Goal: Task Accomplishment & Management: Manage account settings

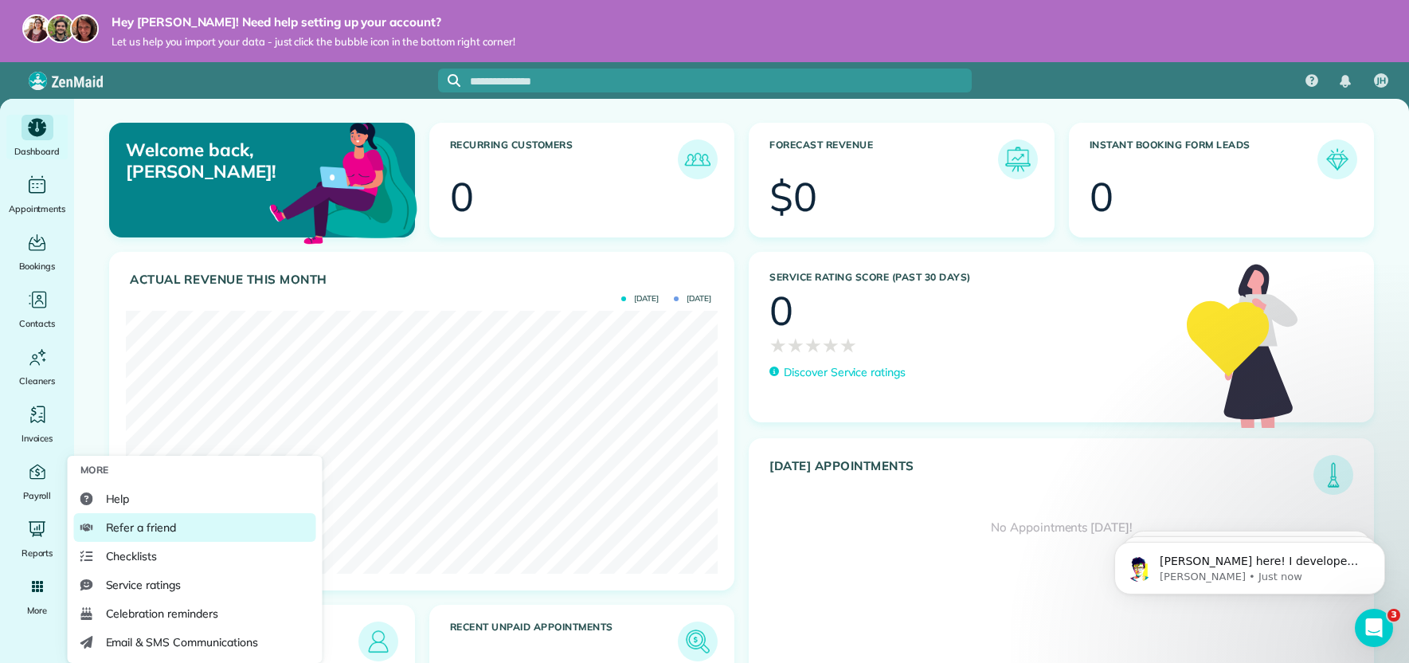
click at [162, 530] on span "Refer a friend" at bounding box center [141, 527] width 70 height 16
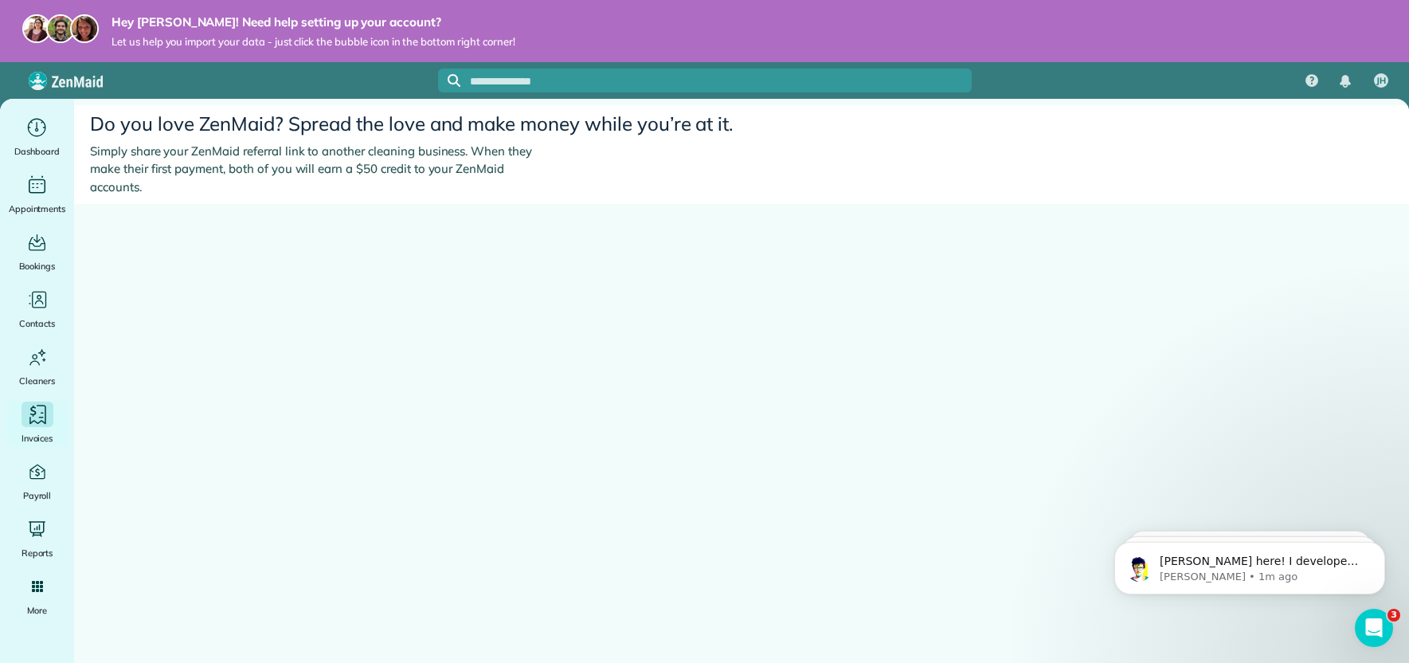
click at [37, 404] on icon "Main" at bounding box center [37, 415] width 24 height 24
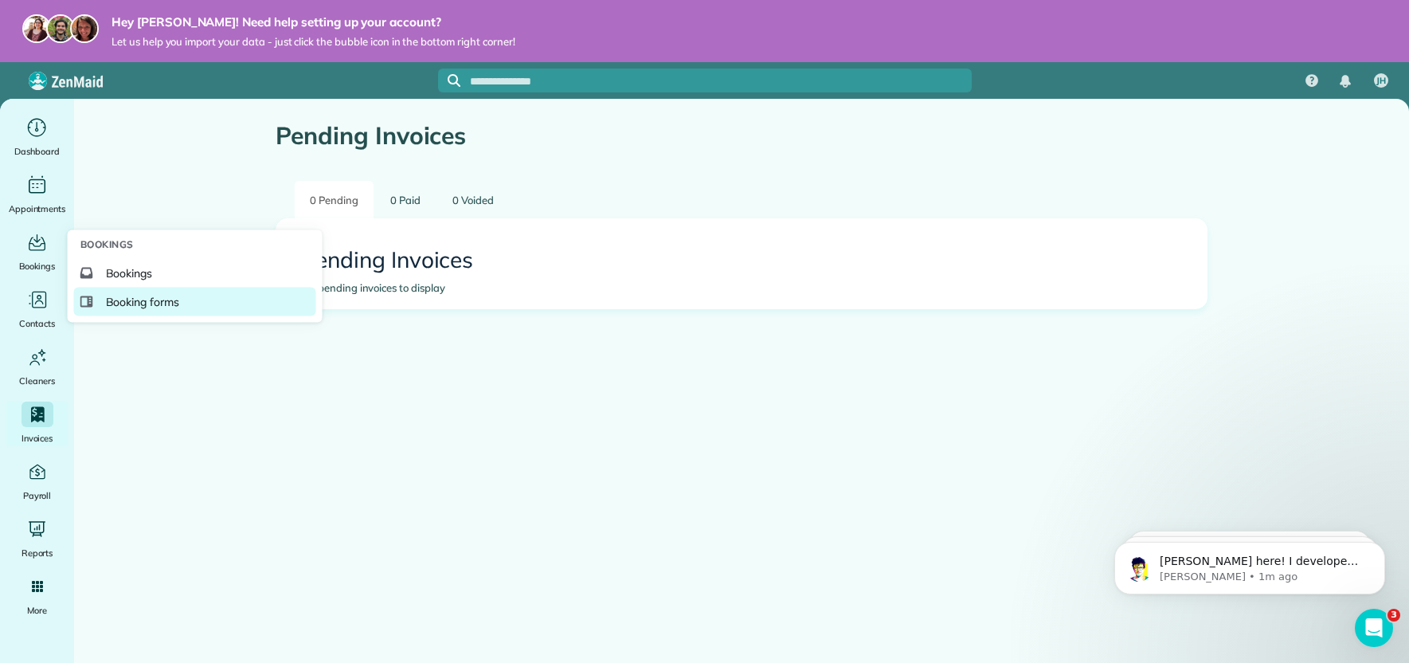
click at [154, 298] on span "Booking forms" at bounding box center [143, 302] width 74 height 16
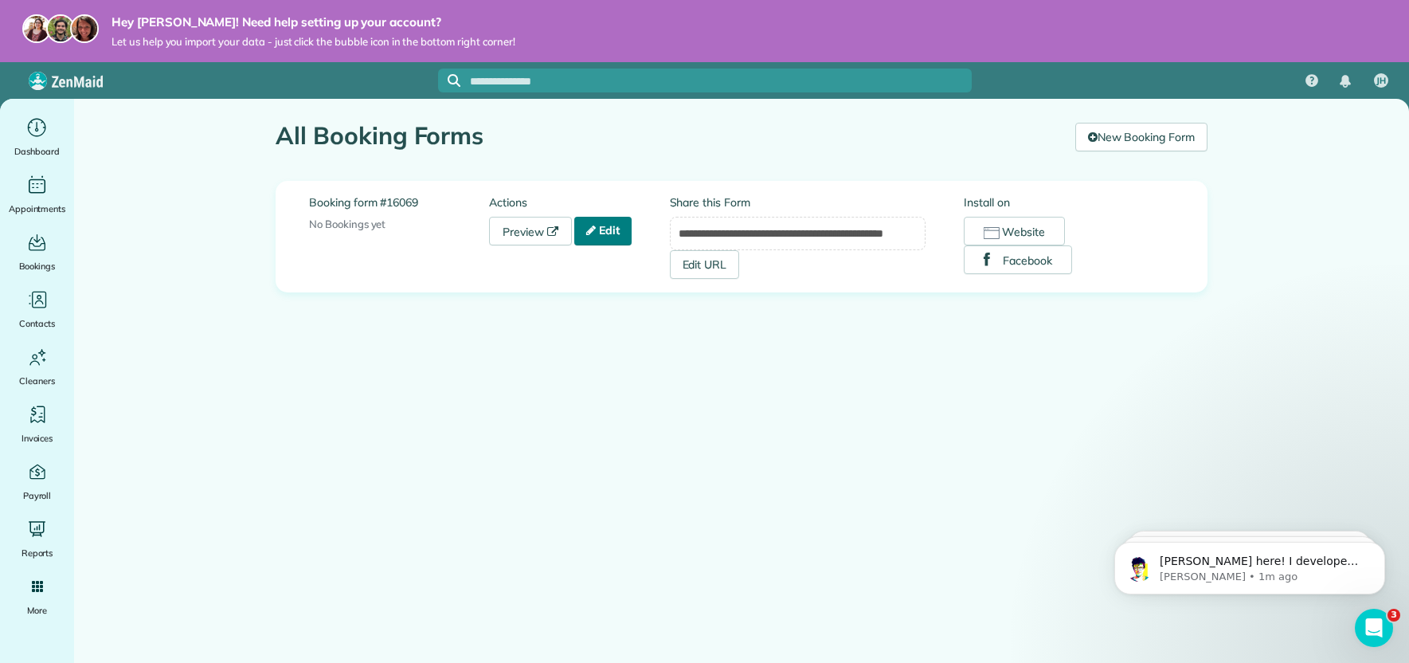
click at [626, 232] on link "Edit" at bounding box center [602, 231] width 57 height 29
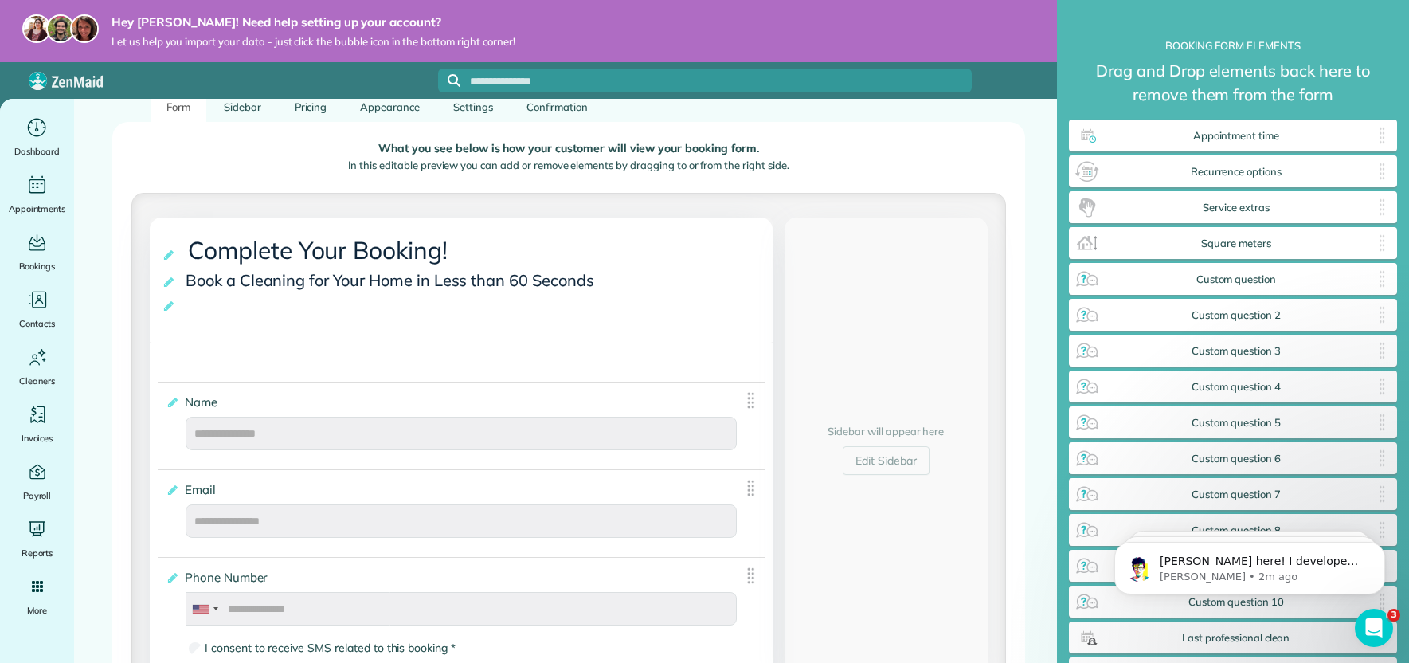
scroll to position [150, 0]
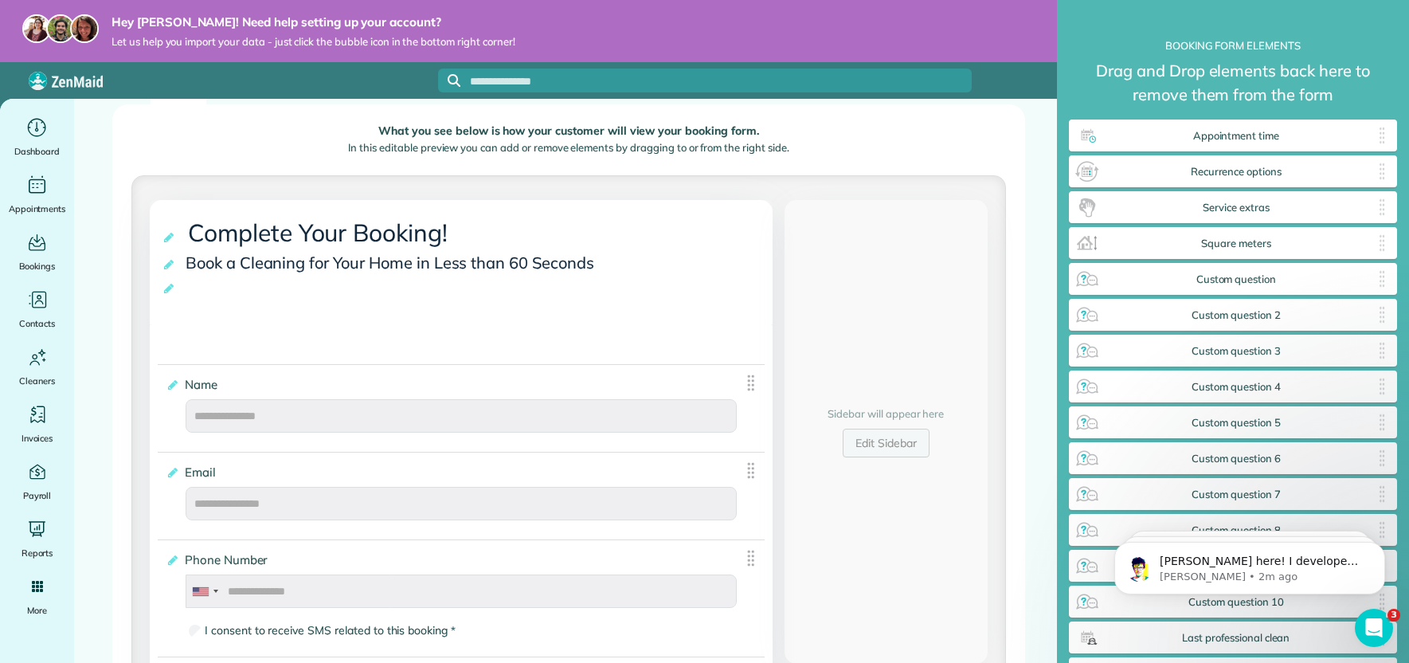
click at [880, 436] on link "Edit Sidebar" at bounding box center [886, 443] width 87 height 29
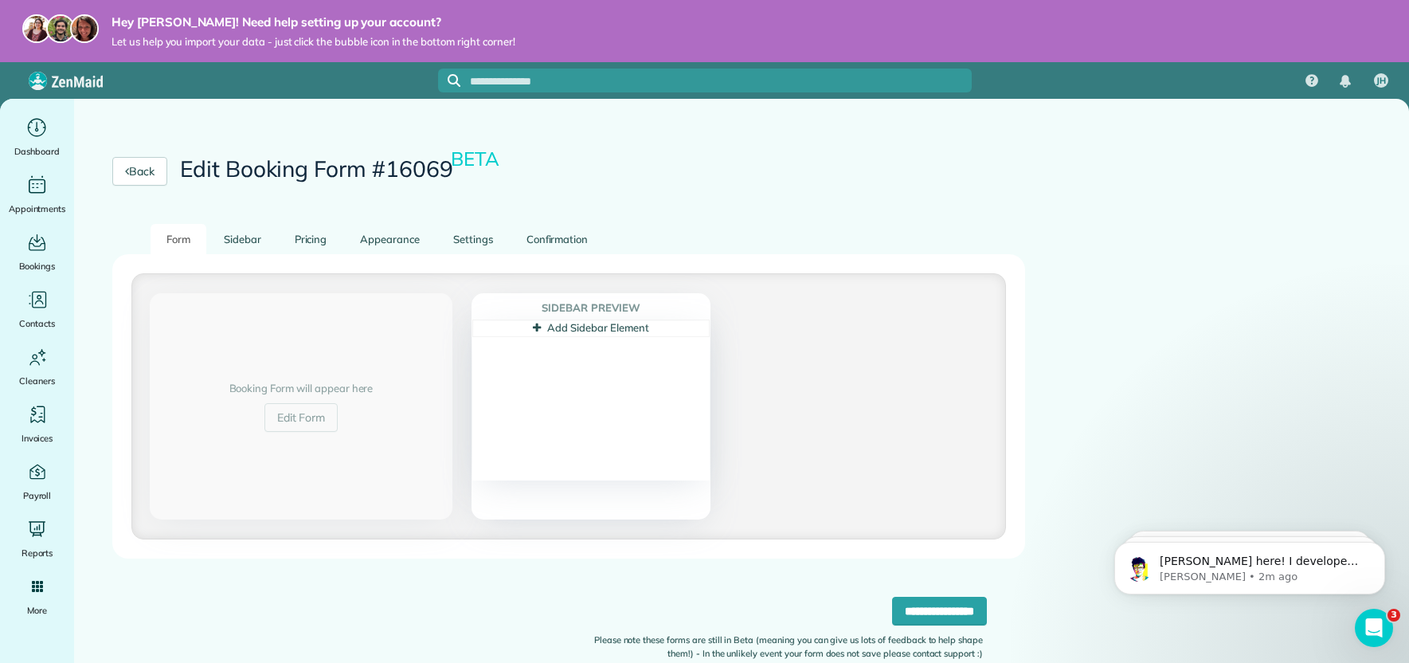
scroll to position [0, 0]
click at [618, 329] on link "Add Sidebar Element" at bounding box center [590, 327] width 115 height 13
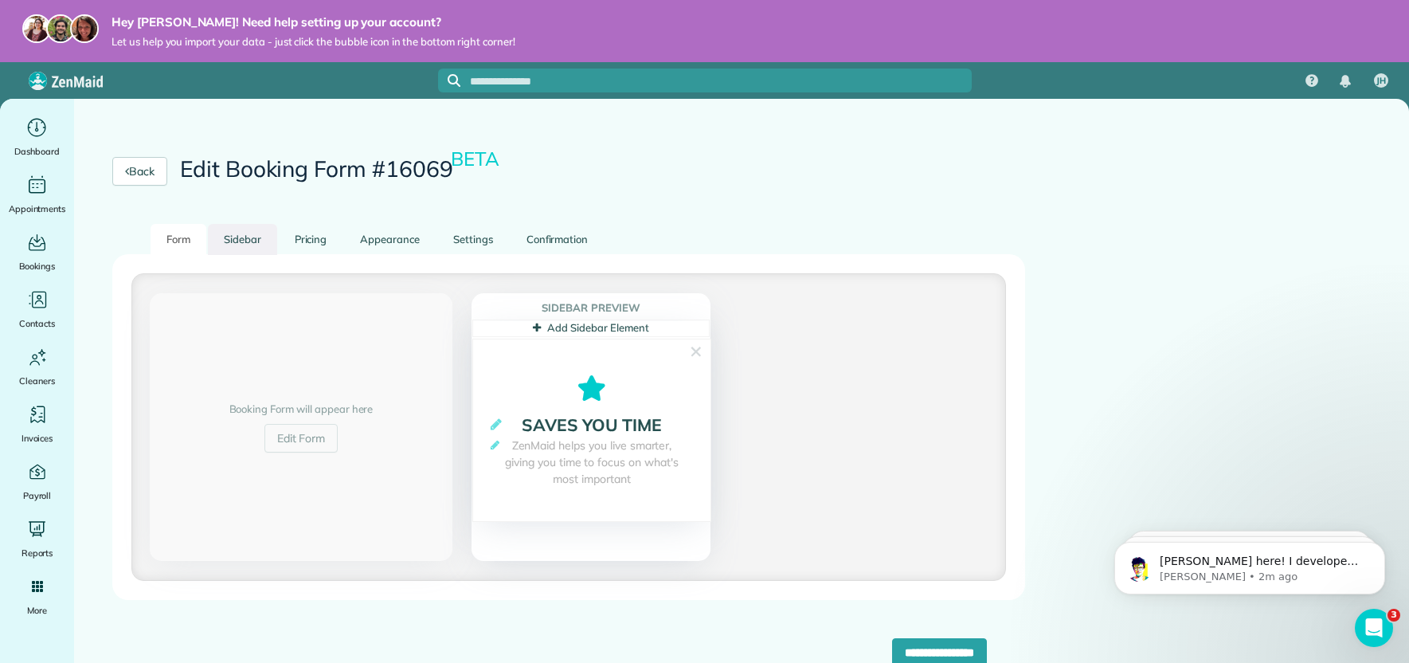
click at [249, 241] on link "Sidebar" at bounding box center [242, 239] width 69 height 31
click at [575, 327] on link "Add Sidebar Element" at bounding box center [590, 327] width 115 height 13
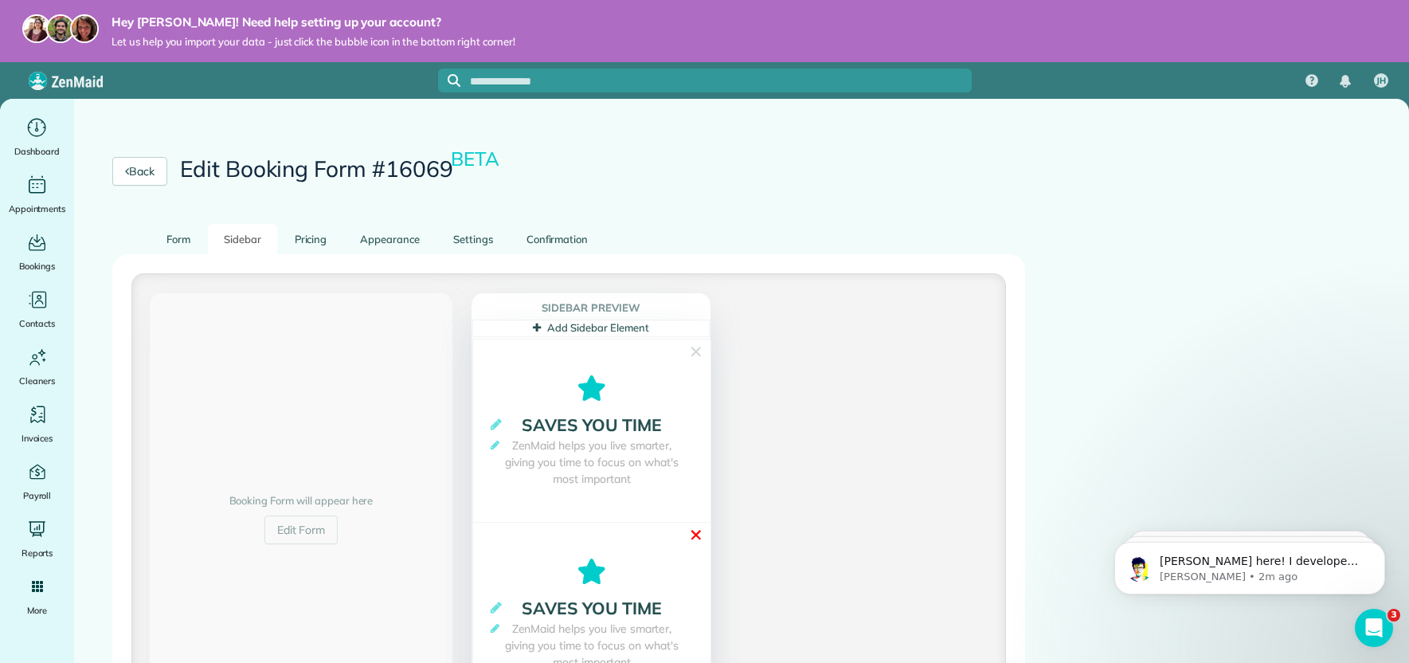
click at [694, 534] on link "✕" at bounding box center [696, 535] width 14 height 25
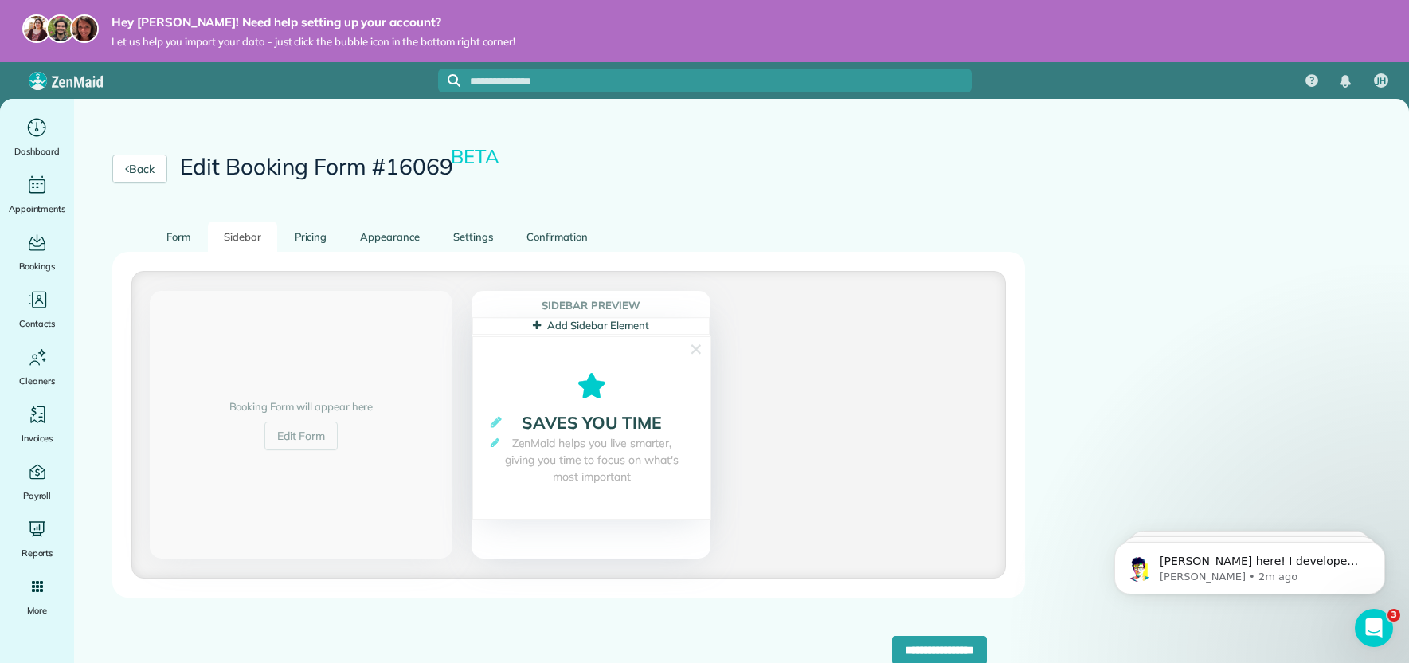
scroll to position [3, 0]
click at [292, 442] on link "Edit Form" at bounding box center [301, 435] width 74 height 29
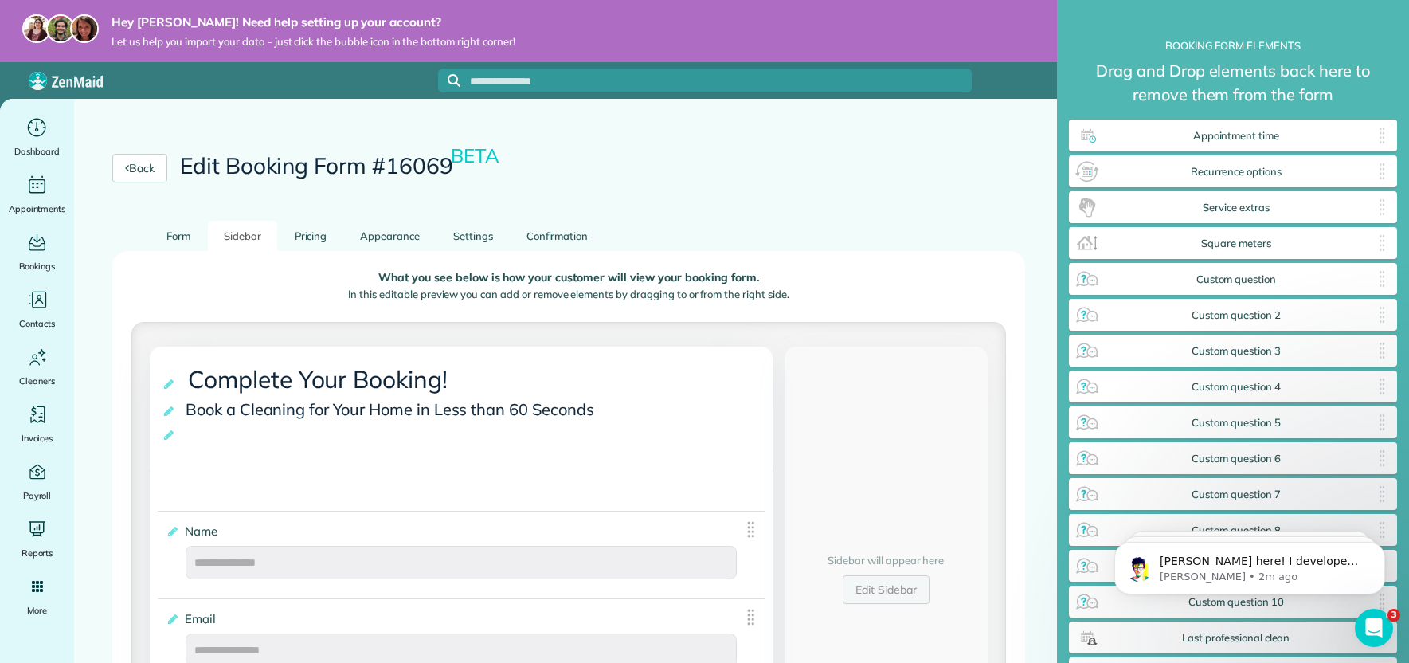
click at [866, 590] on link "Edit Sidebar" at bounding box center [886, 589] width 87 height 29
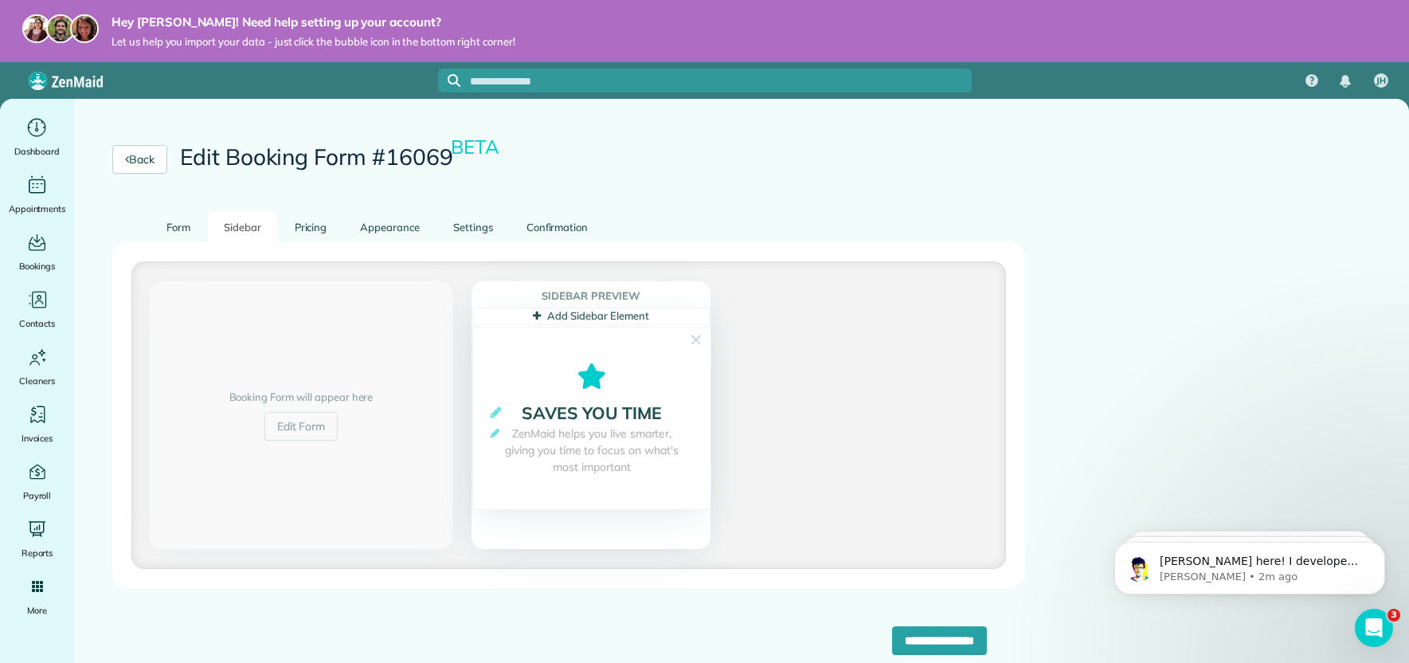
scroll to position [23, 0]
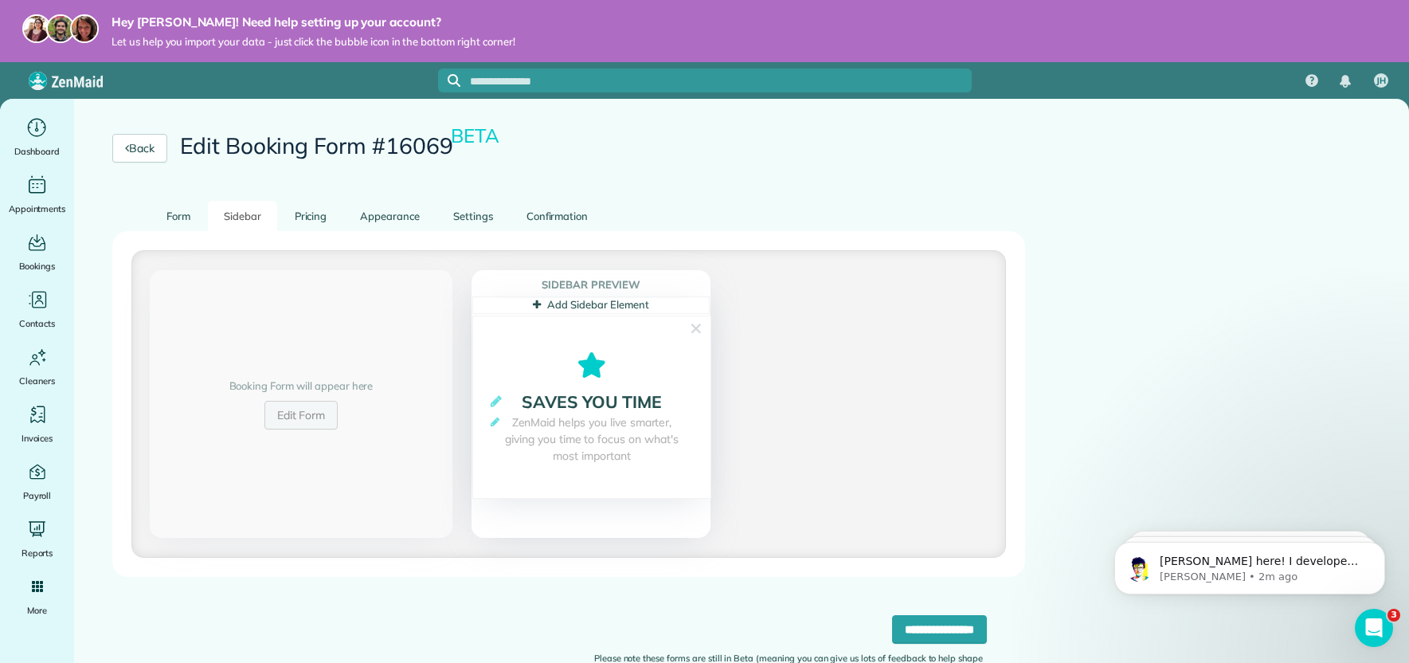
click at [319, 421] on link "Edit Form" at bounding box center [301, 415] width 74 height 29
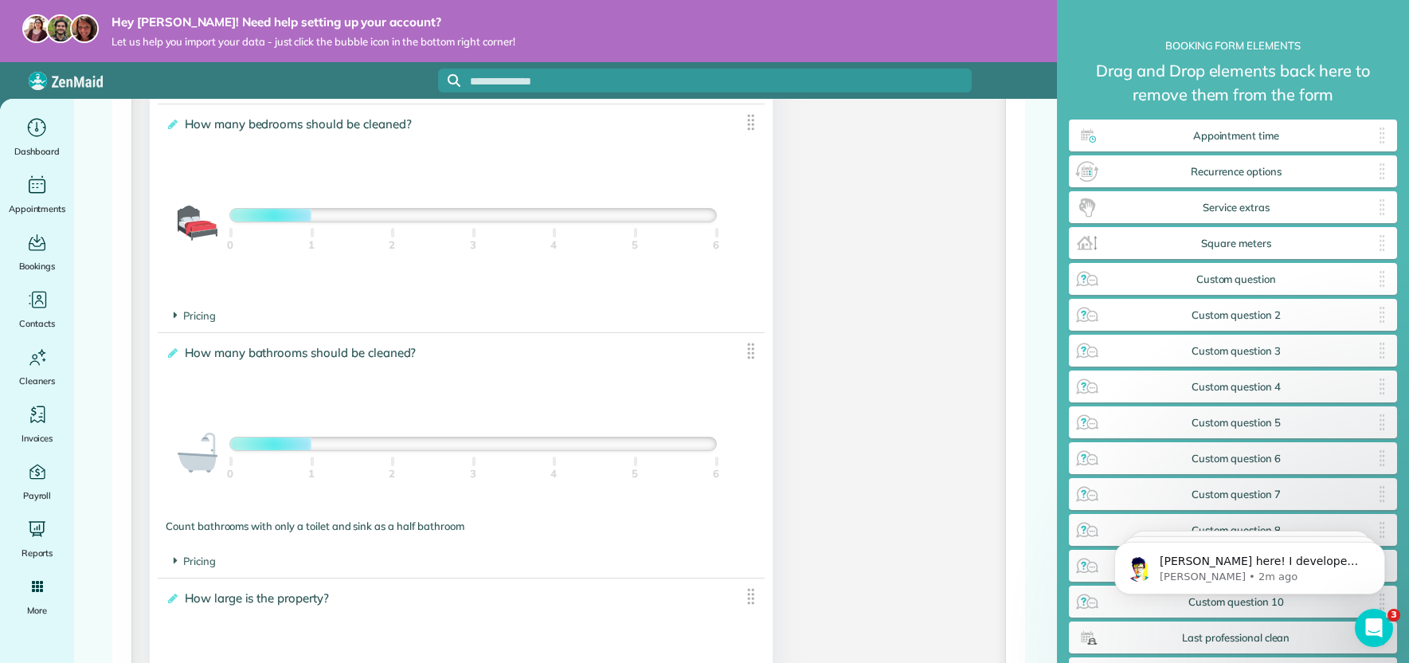
scroll to position [1089, 0]
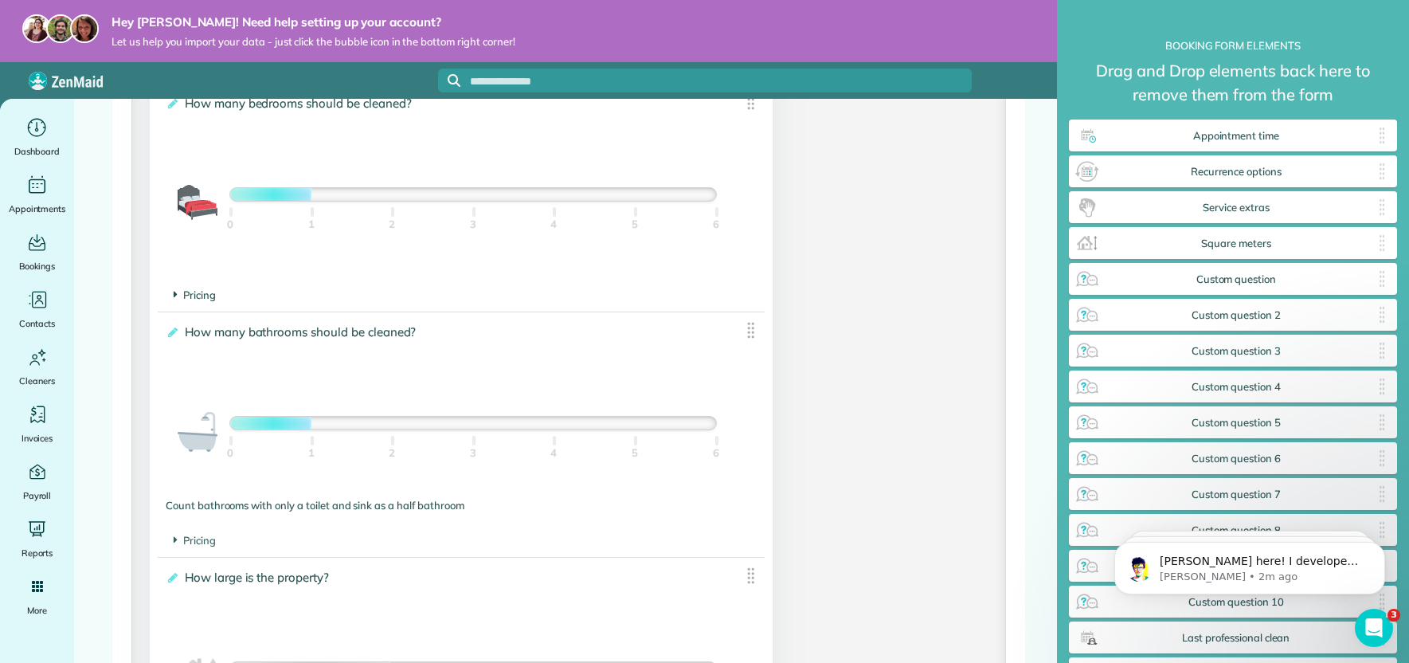
click at [174, 298] on icon at bounding box center [176, 295] width 4 height 14
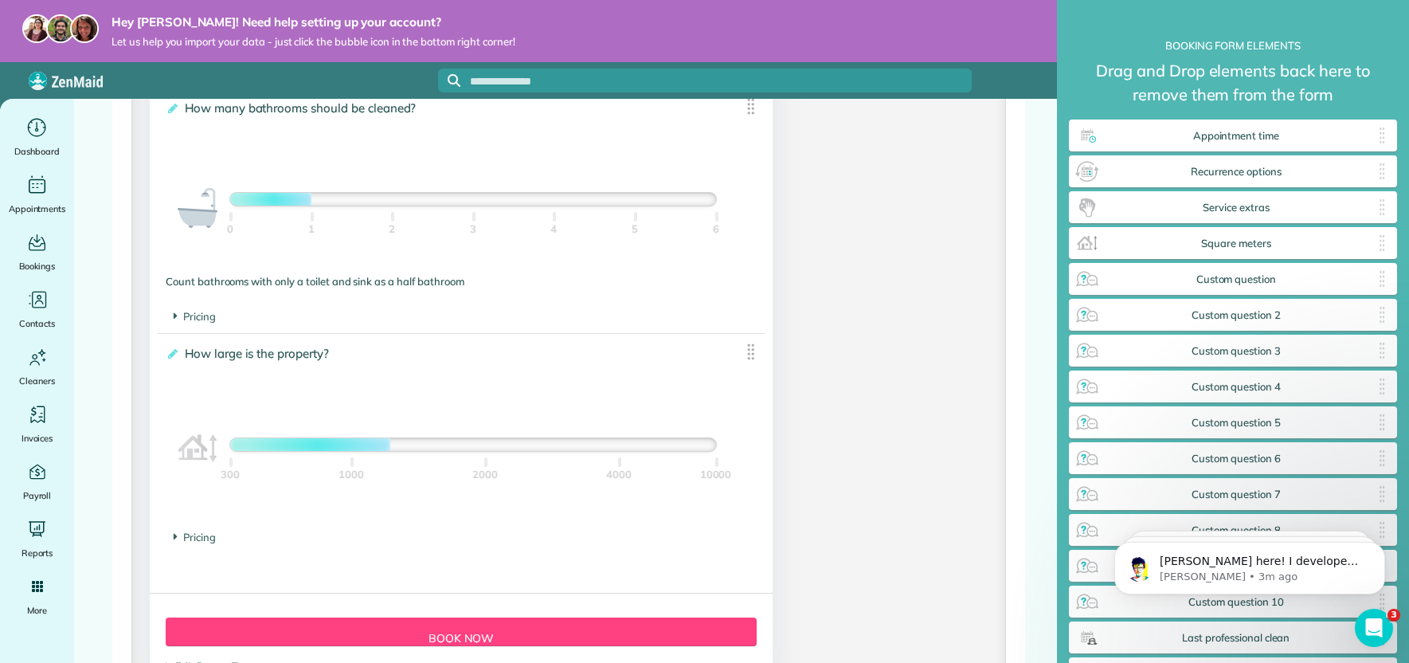
scroll to position [1372, 0]
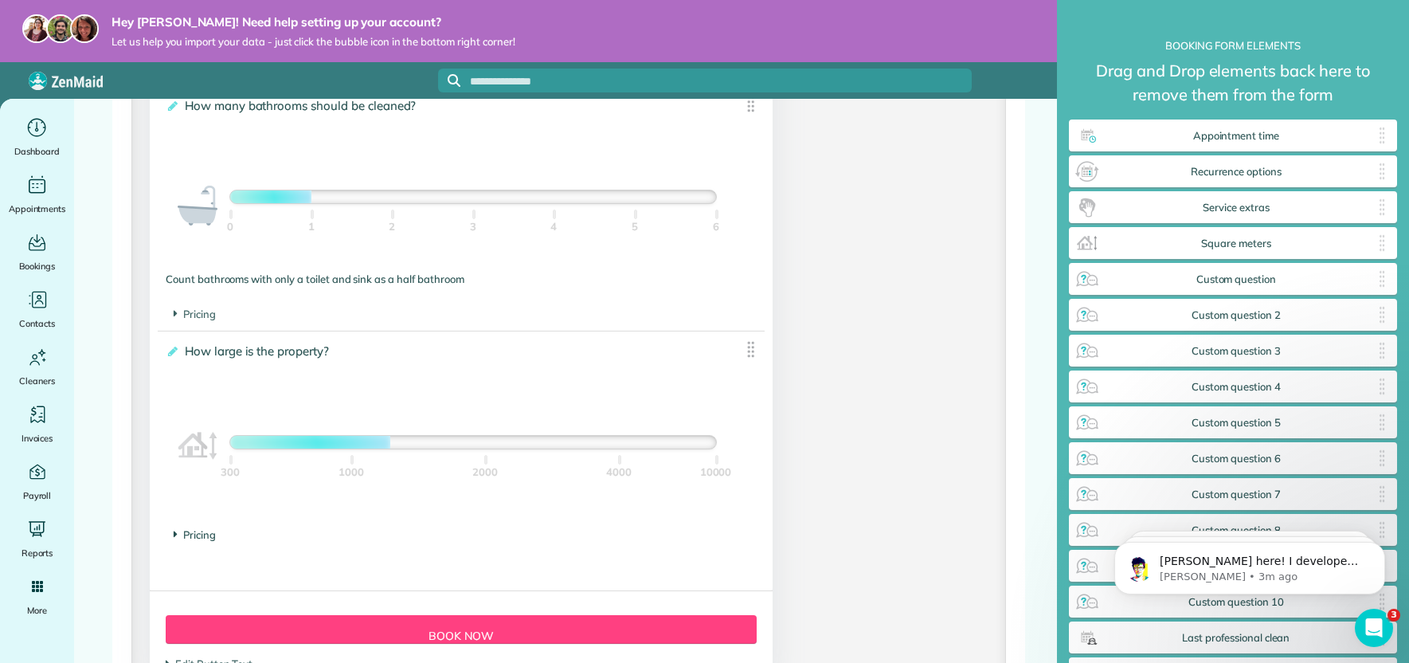
click at [176, 535] on icon at bounding box center [176, 534] width 4 height 14
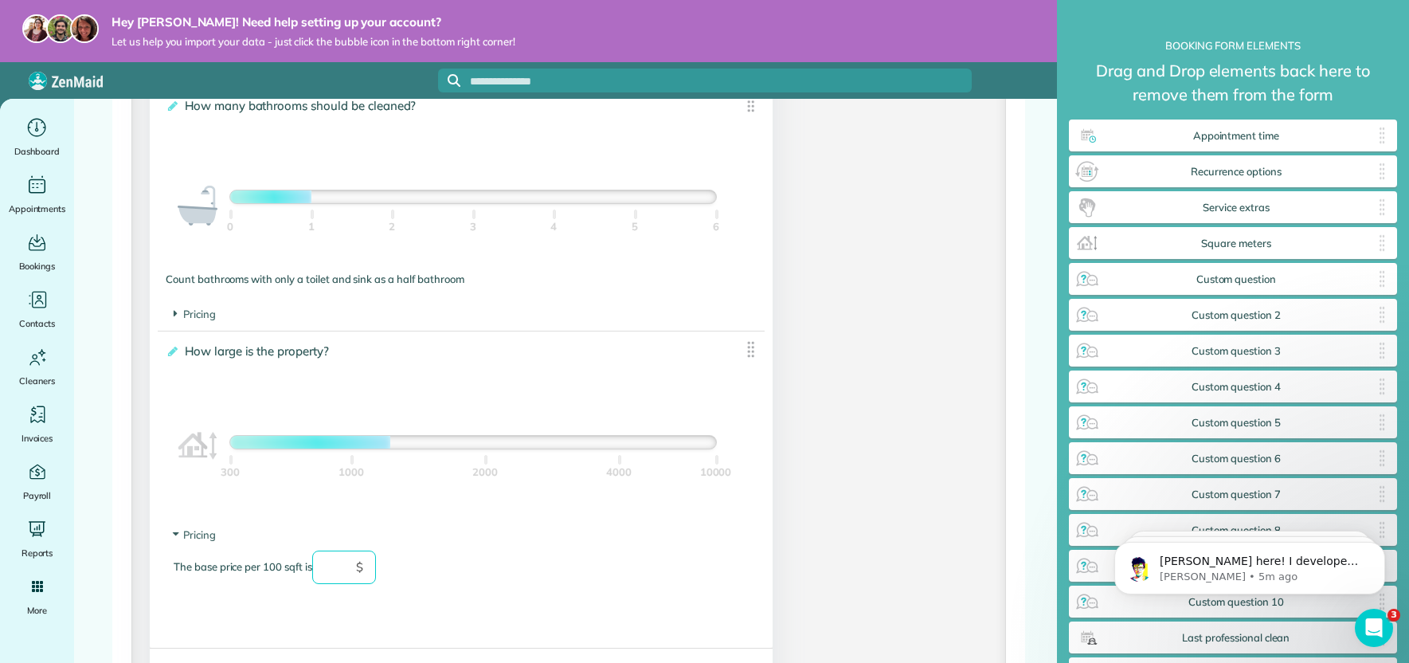
click at [345, 571] on input "text" at bounding box center [344, 566] width 64 height 33
click at [469, 584] on div "The base price per 100 sqft is ** $" at bounding box center [461, 574] width 575 height 49
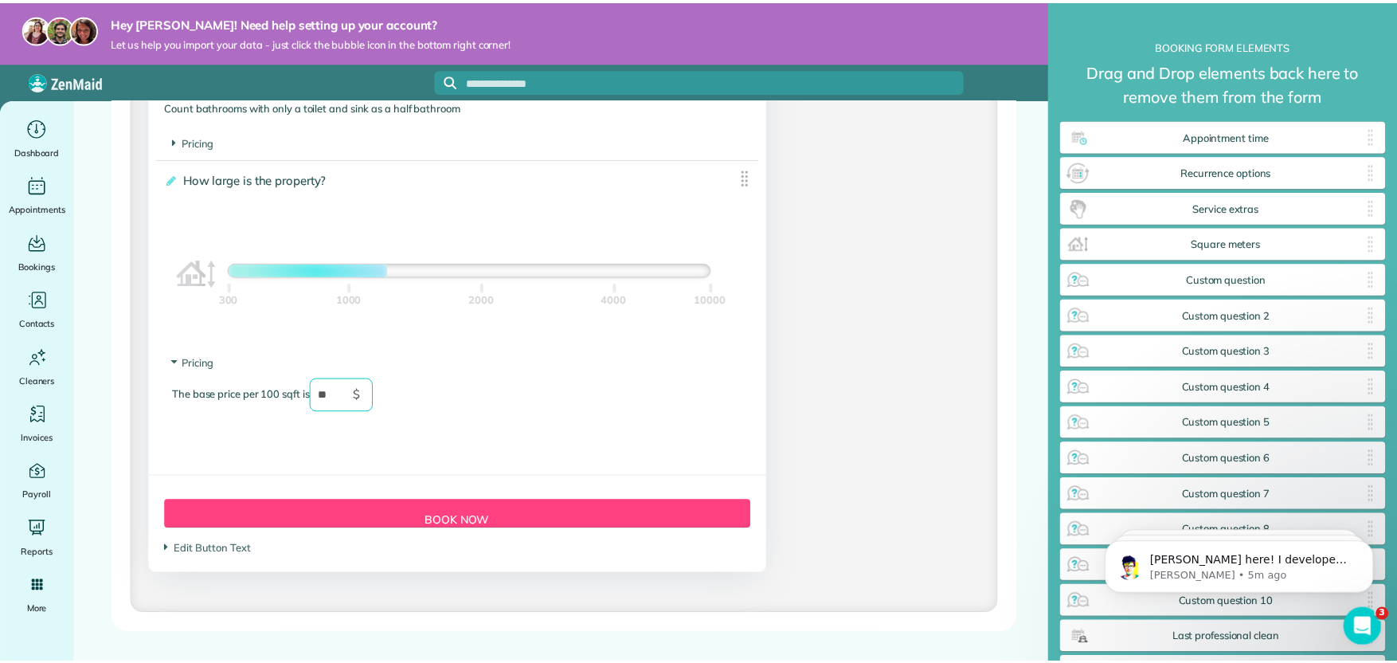
scroll to position [1545, 0]
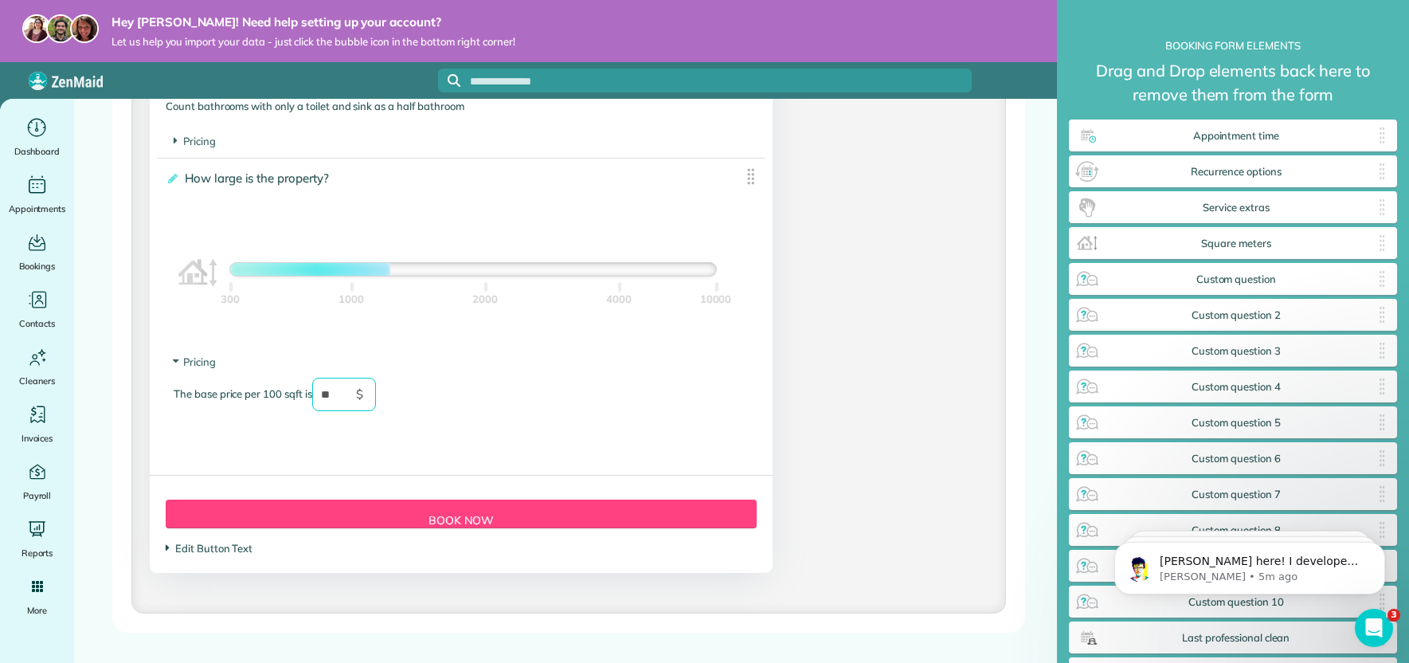
type input "**"
click at [208, 554] on span "Edit Button Text" at bounding box center [209, 548] width 87 height 13
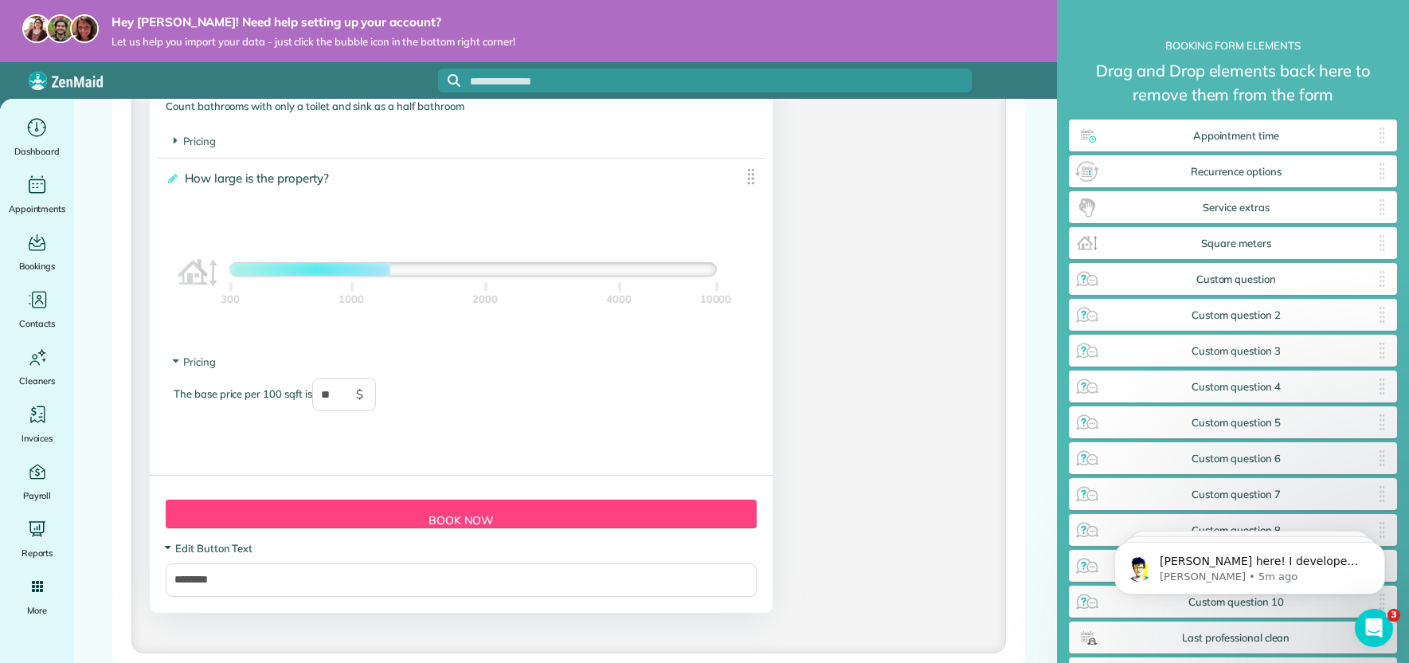
click at [208, 554] on span "Edit Button Text" at bounding box center [209, 548] width 87 height 13
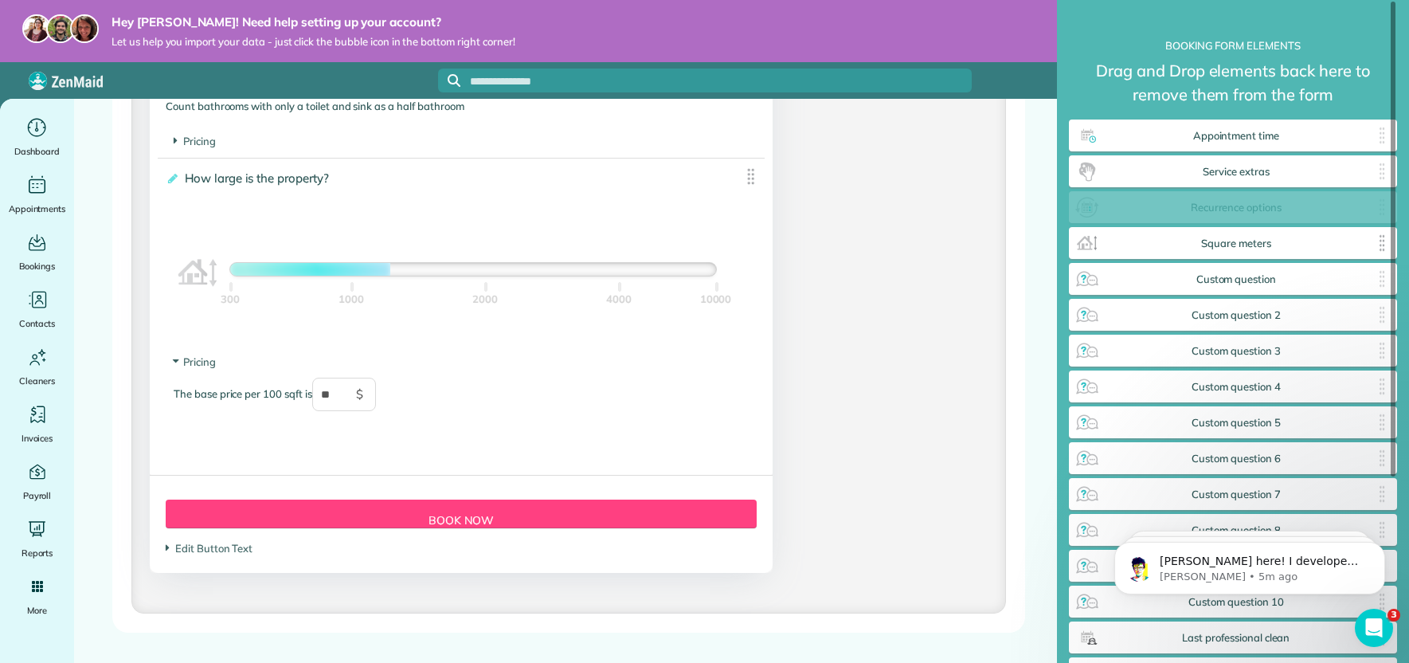
scroll to position [703, 325]
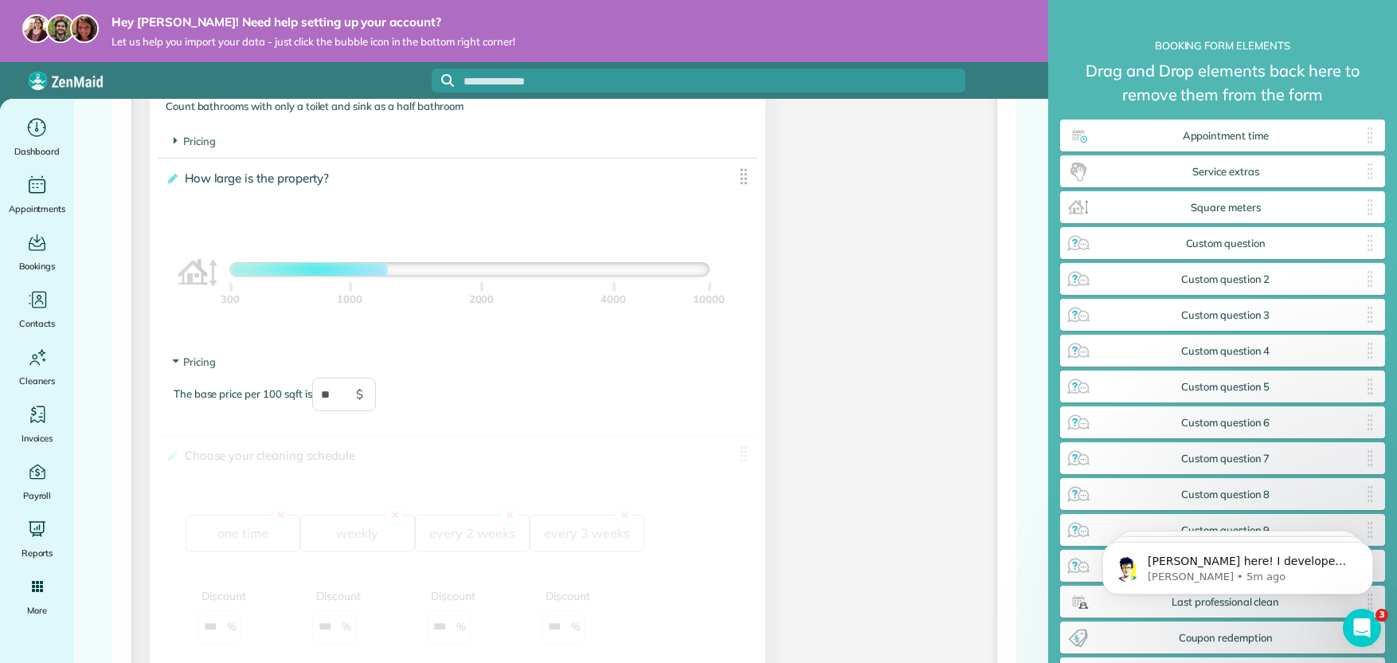
drag, startPoint x: 1153, startPoint y: 171, endPoint x: 354, endPoint y: 458, distance: 848.8
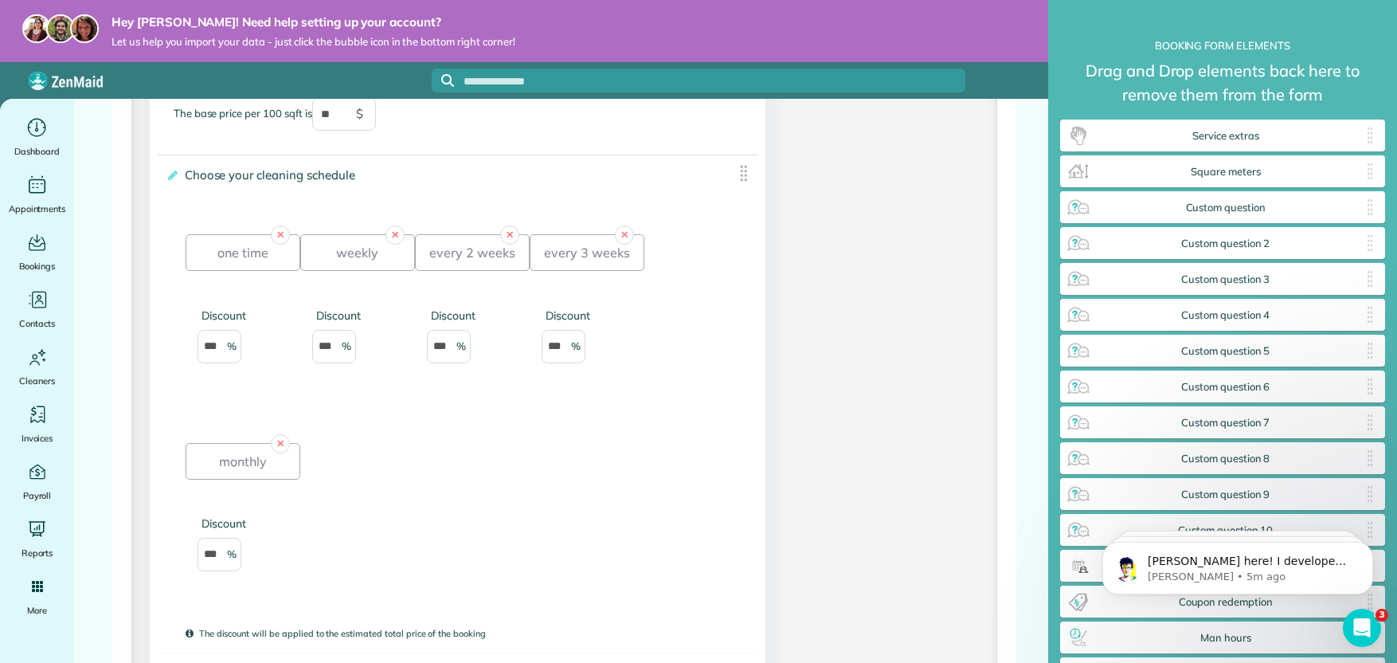
drag, startPoint x: 1155, startPoint y: 137, endPoint x: 502, endPoint y: 565, distance: 780.7
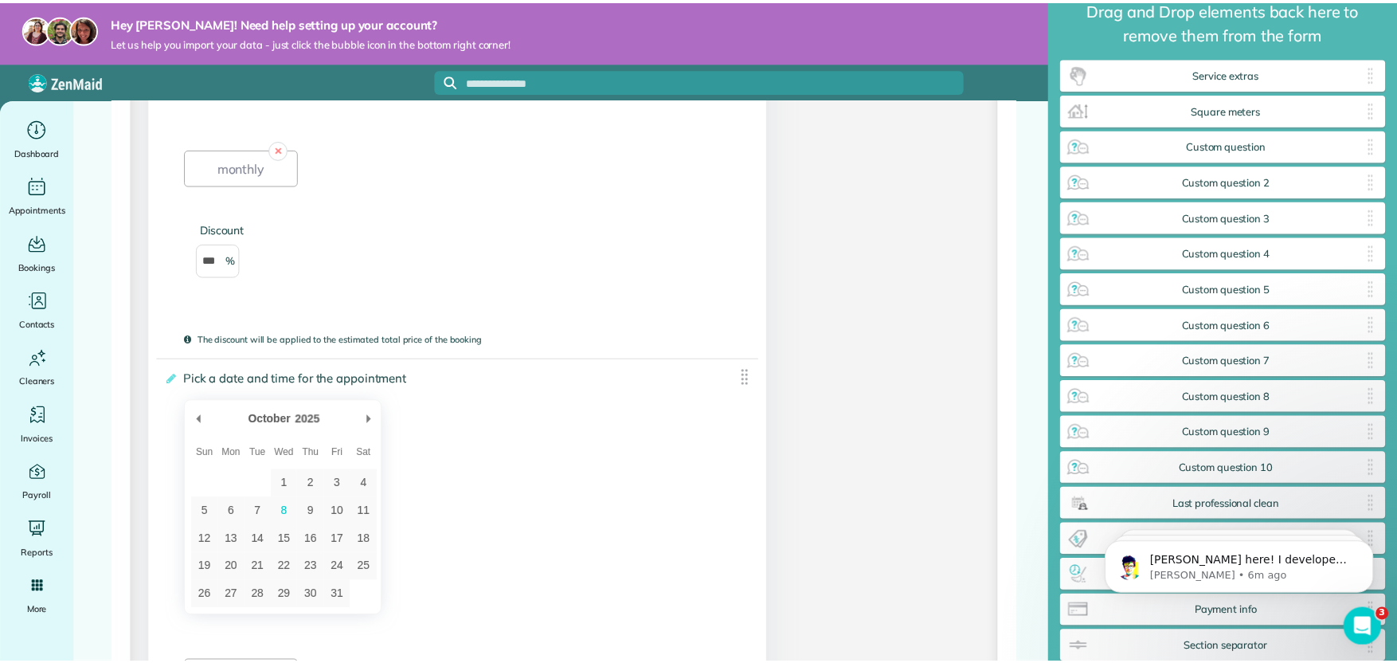
scroll to position [2041, 0]
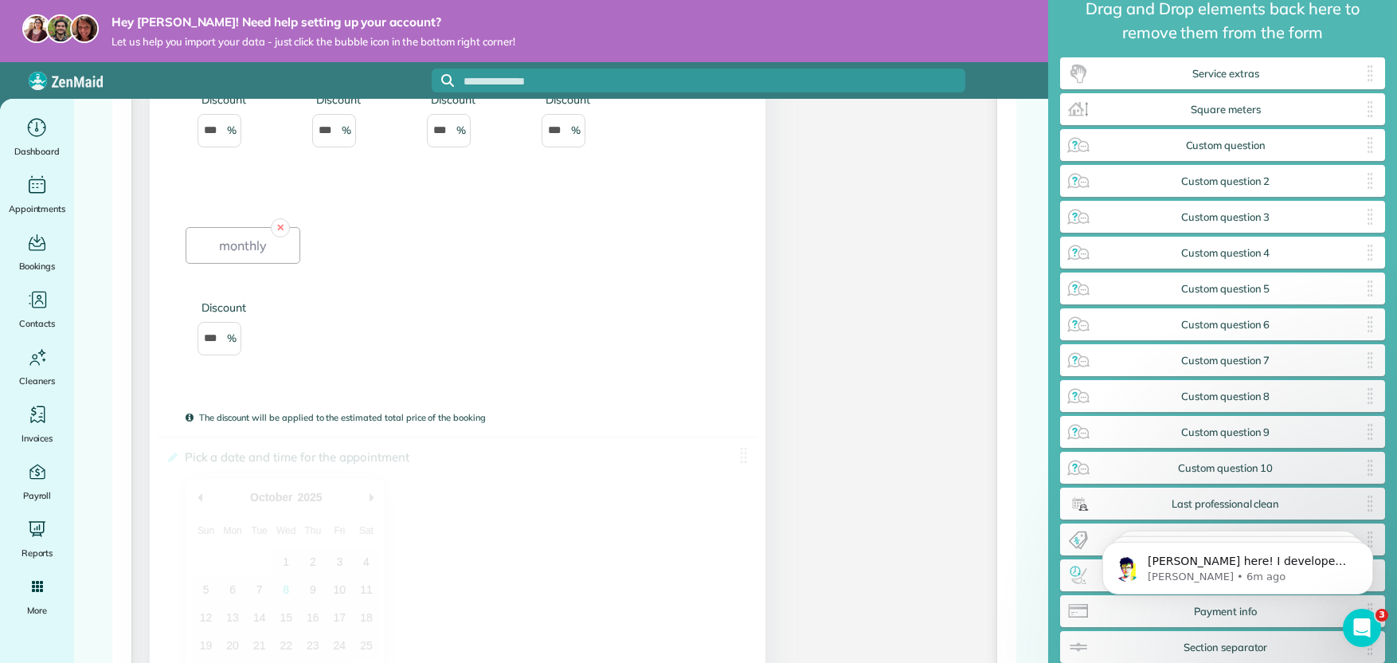
drag, startPoint x: 743, startPoint y: 461, endPoint x: 1071, endPoint y: 421, distance: 330.7
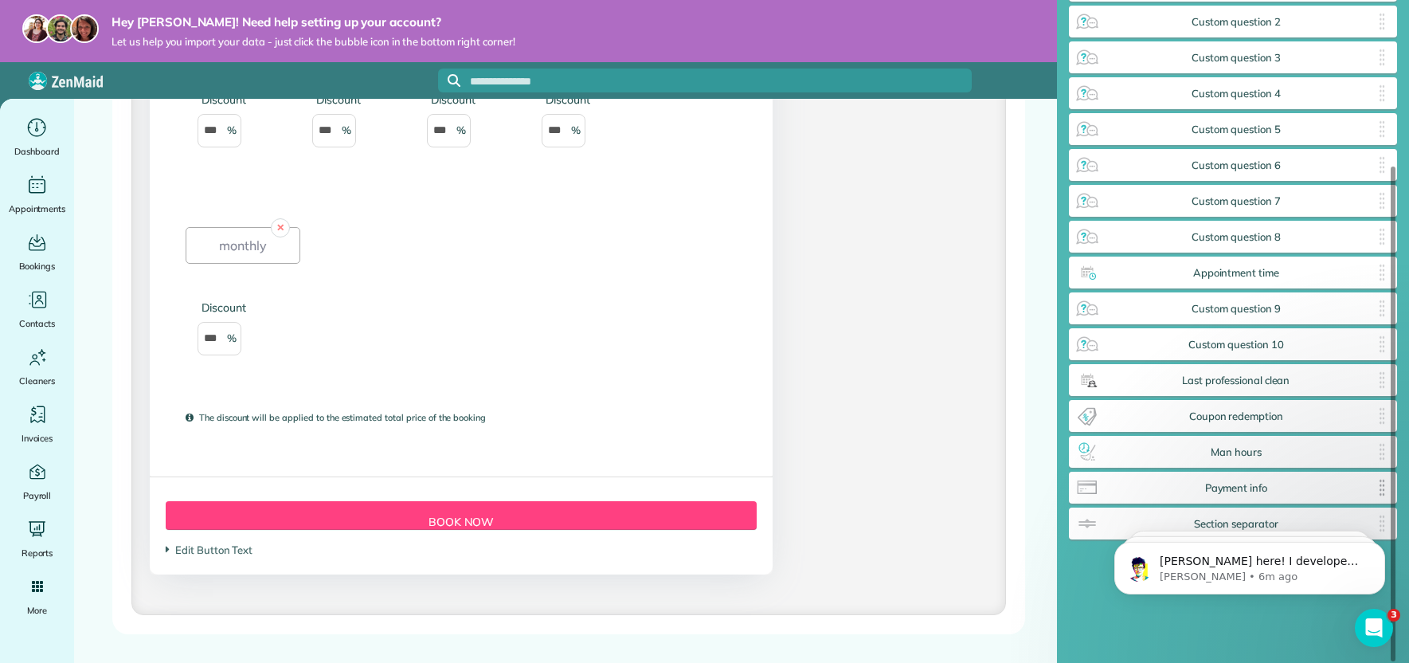
scroll to position [703, 325]
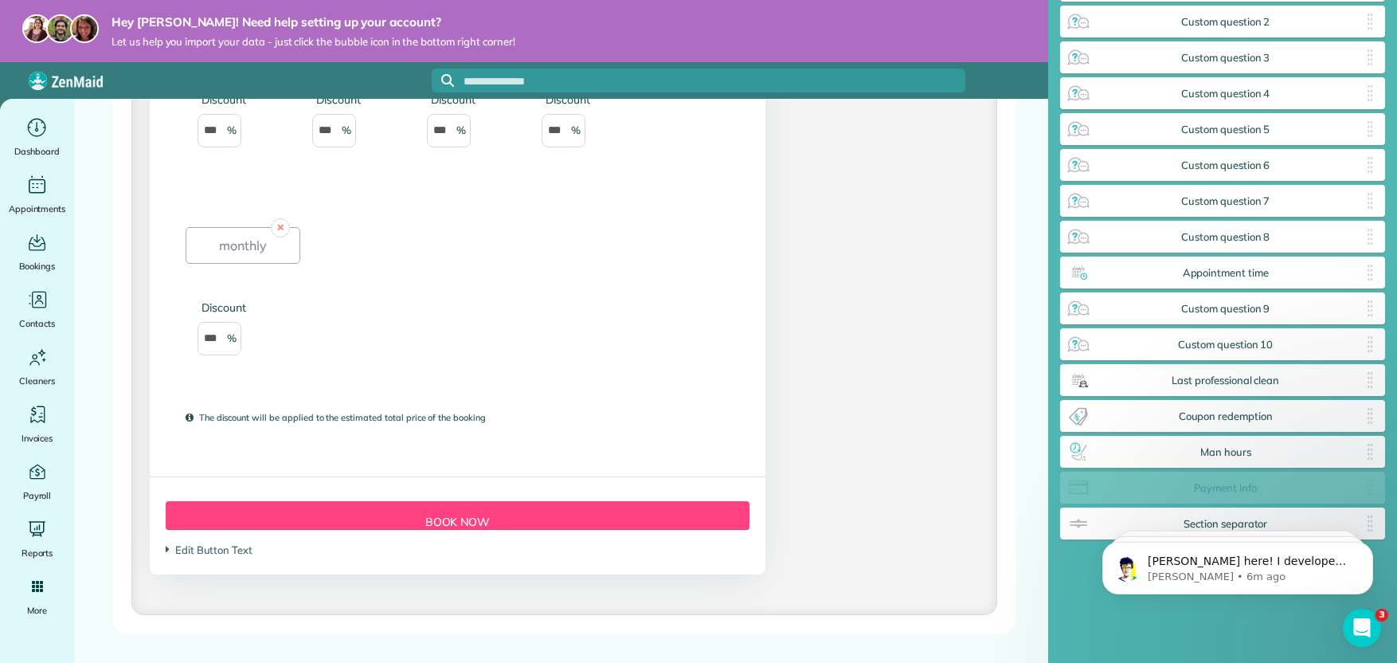
drag, startPoint x: 1160, startPoint y: 492, endPoint x: 1031, endPoint y: 503, distance: 128.7
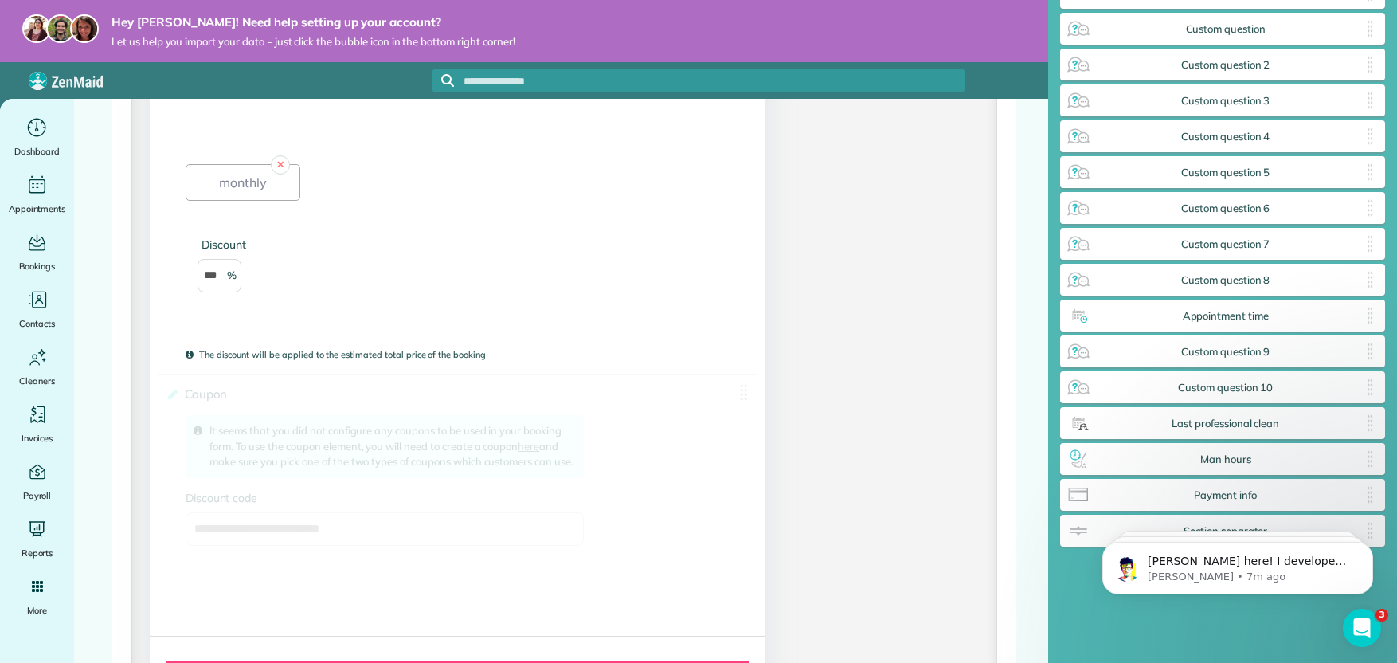
drag, startPoint x: 1142, startPoint y: 457, endPoint x: 269, endPoint y: 411, distance: 874.2
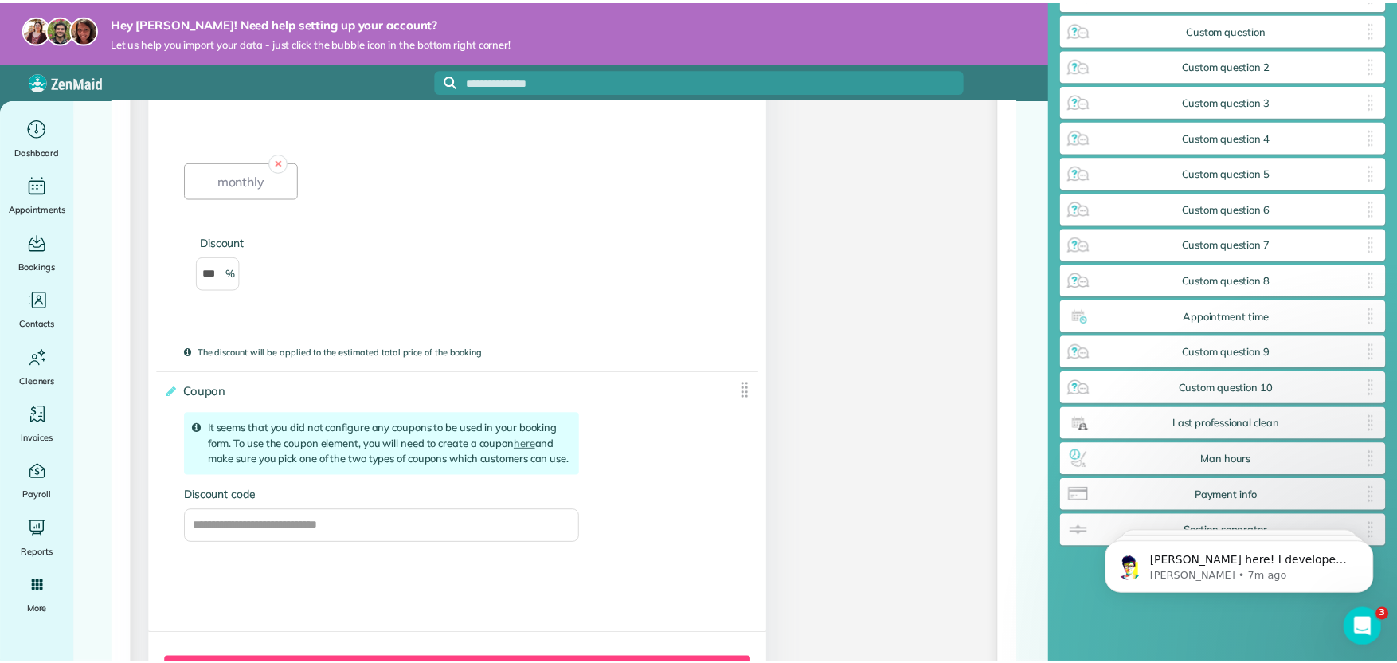
scroll to position [2108, 0]
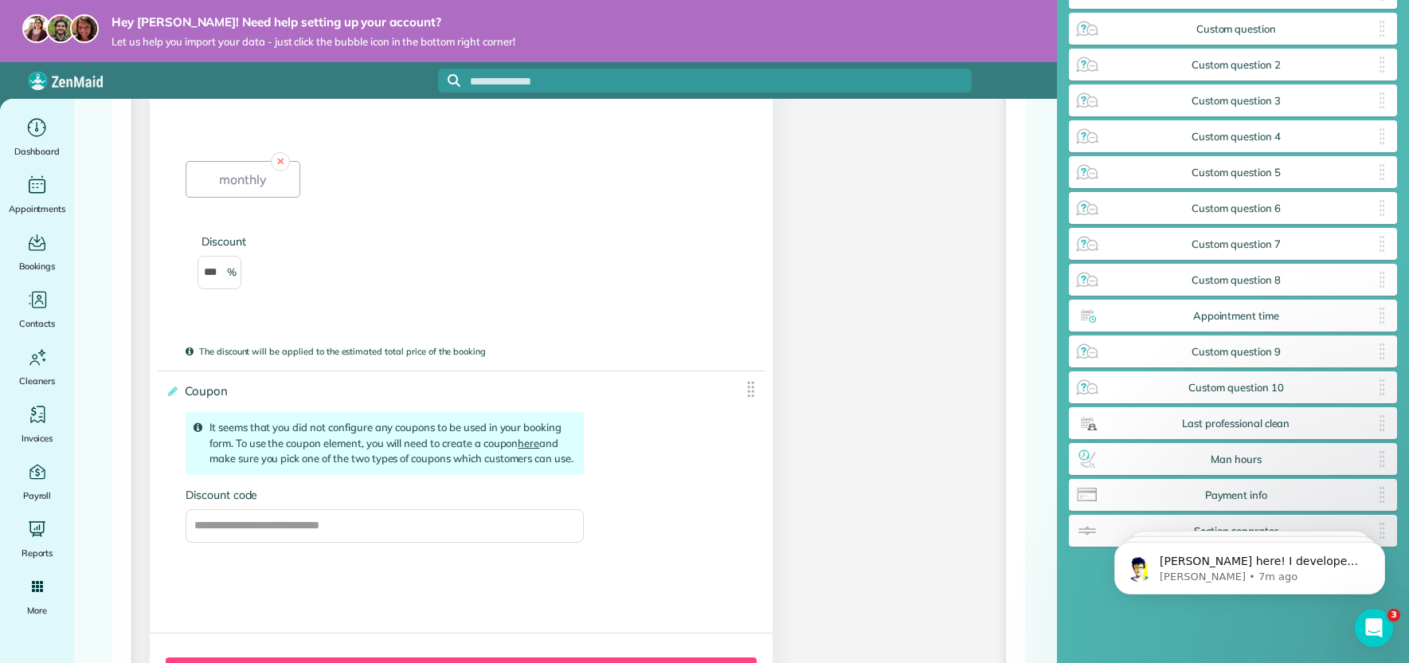
click at [532, 449] on link "here" at bounding box center [529, 442] width 22 height 13
click at [420, 542] on input "Discount code" at bounding box center [385, 525] width 398 height 33
click at [744, 394] on img at bounding box center [751, 389] width 20 height 20
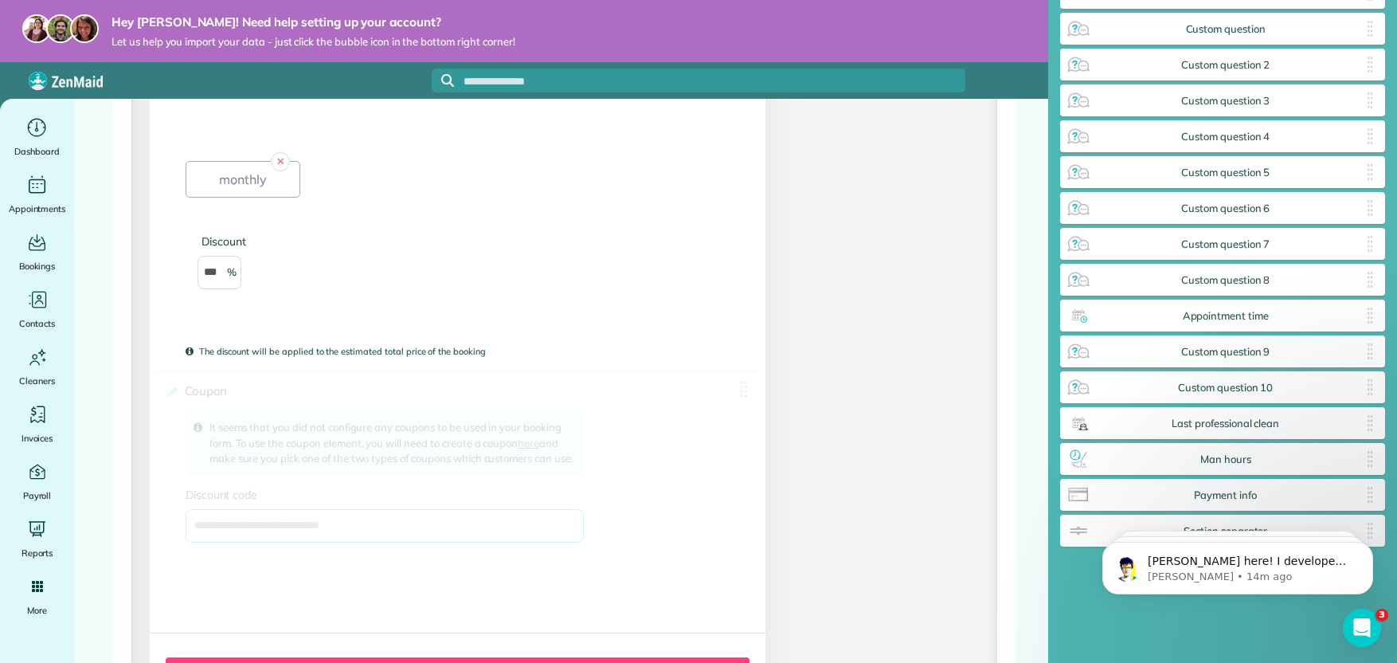
drag, startPoint x: 744, startPoint y: 394, endPoint x: 1048, endPoint y: 403, distance: 304.4
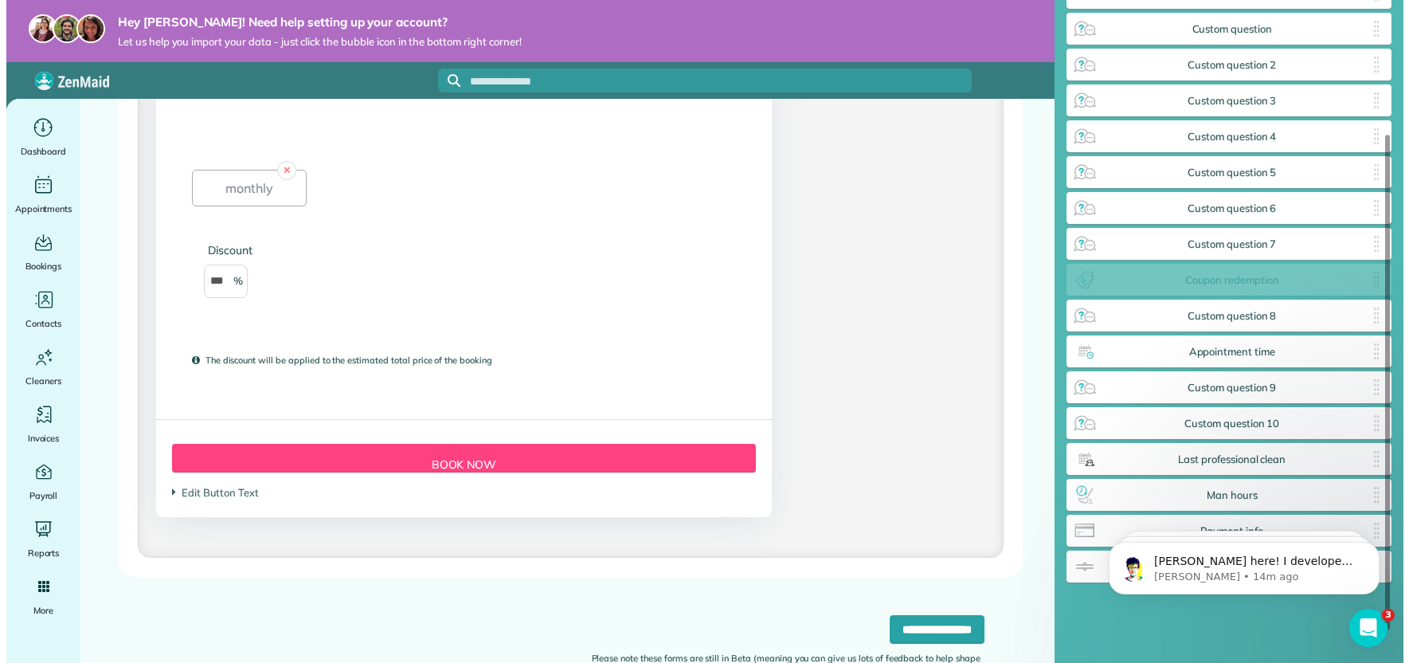
scroll to position [2104, 0]
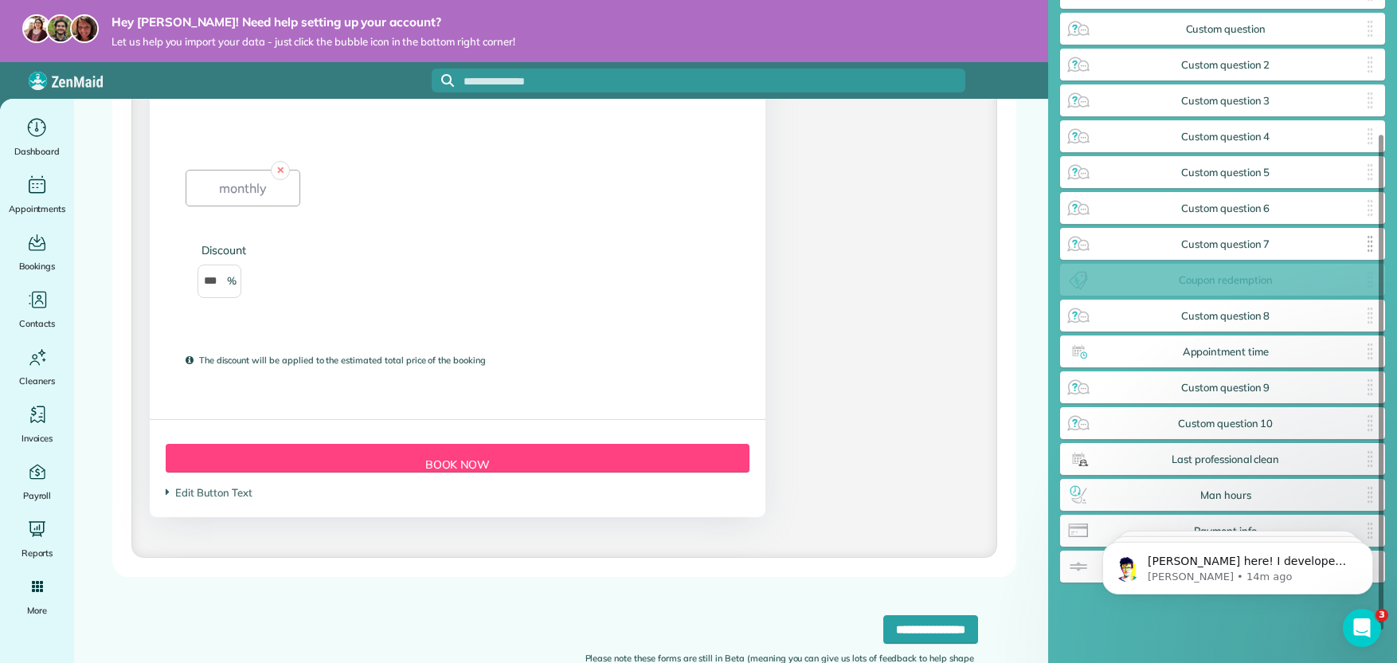
drag, startPoint x: 744, startPoint y: 391, endPoint x: 1110, endPoint y: 252, distance: 391.7
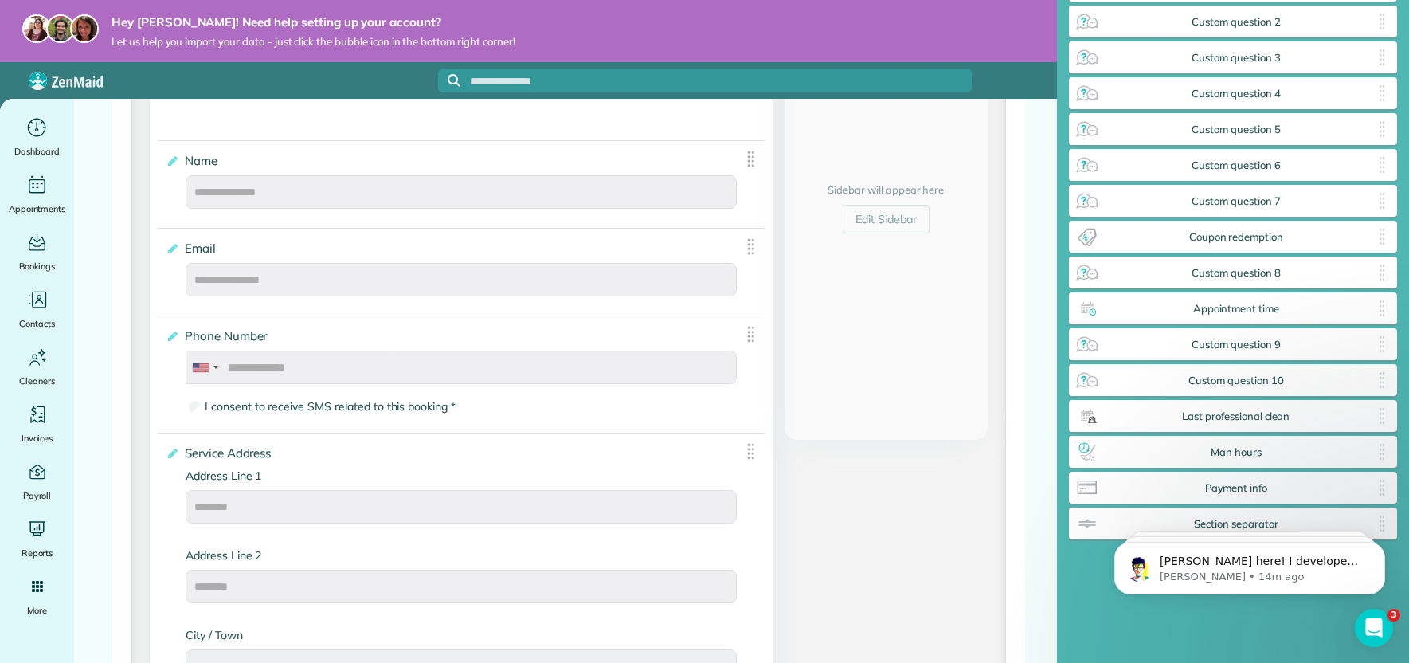
scroll to position [49, 0]
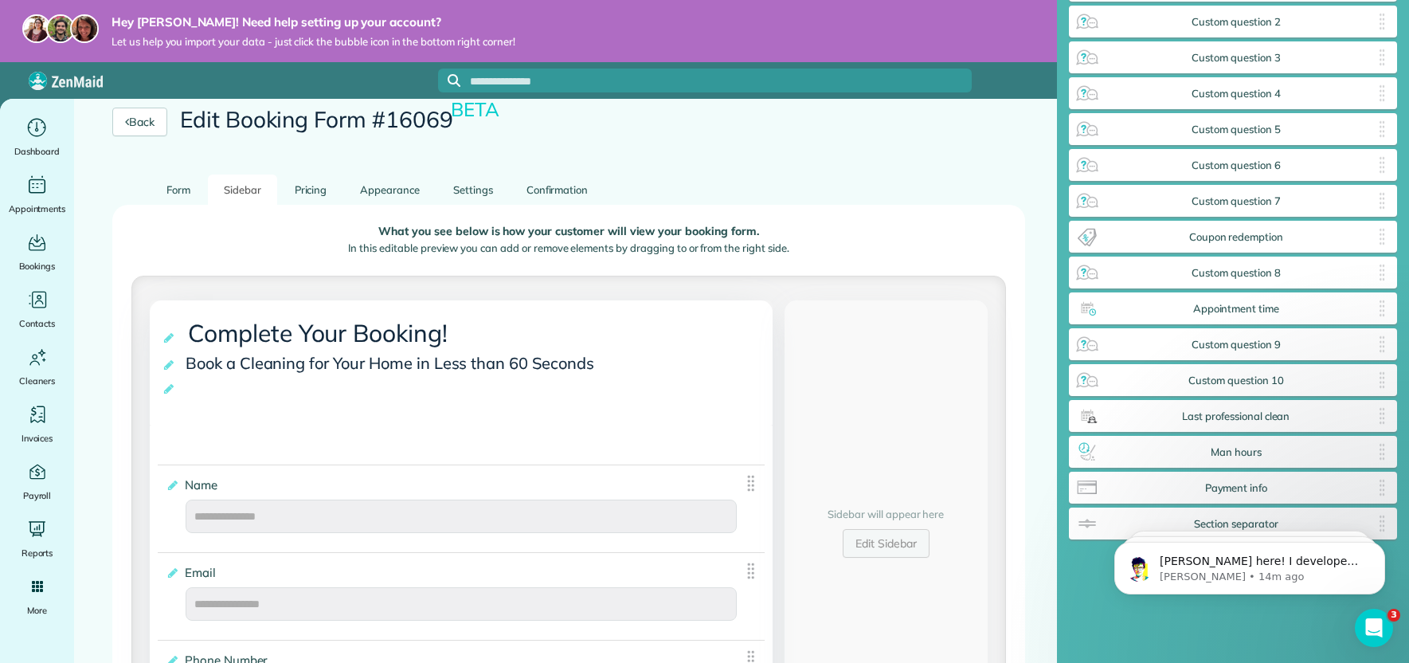
click at [874, 546] on link "Edit Sidebar" at bounding box center [886, 543] width 87 height 29
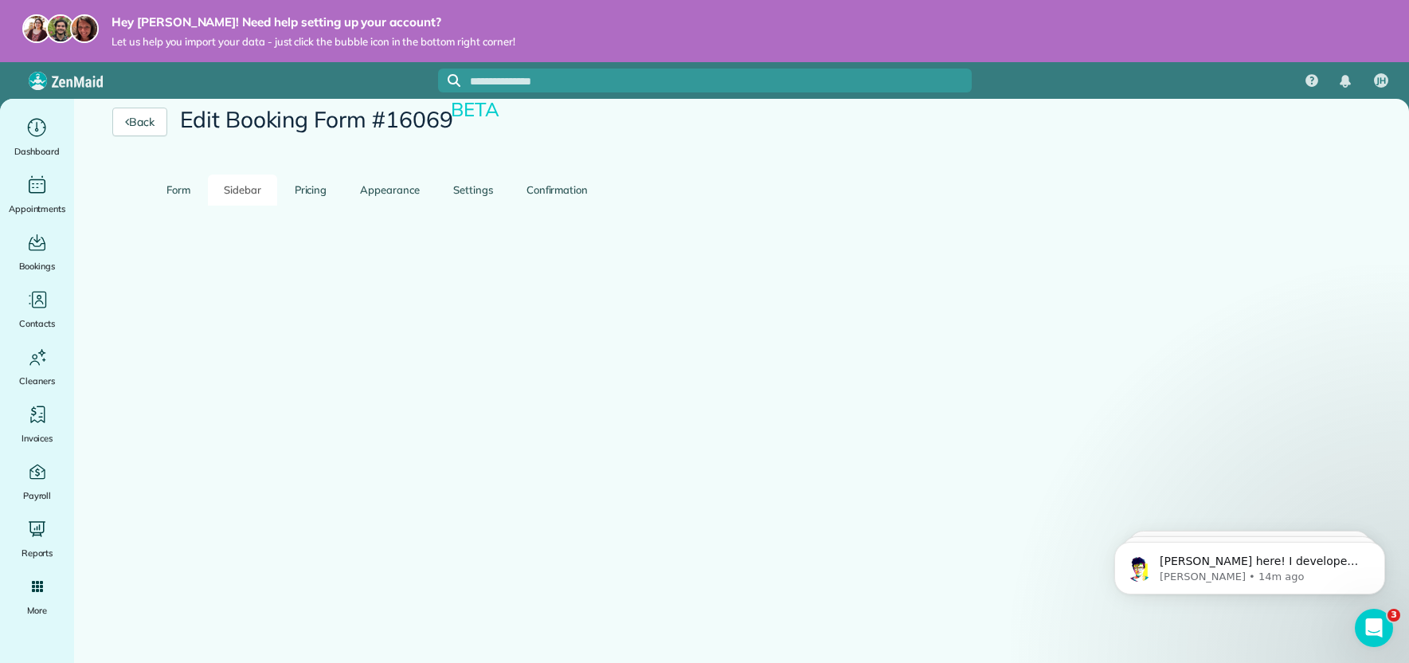
scroll to position [23, 0]
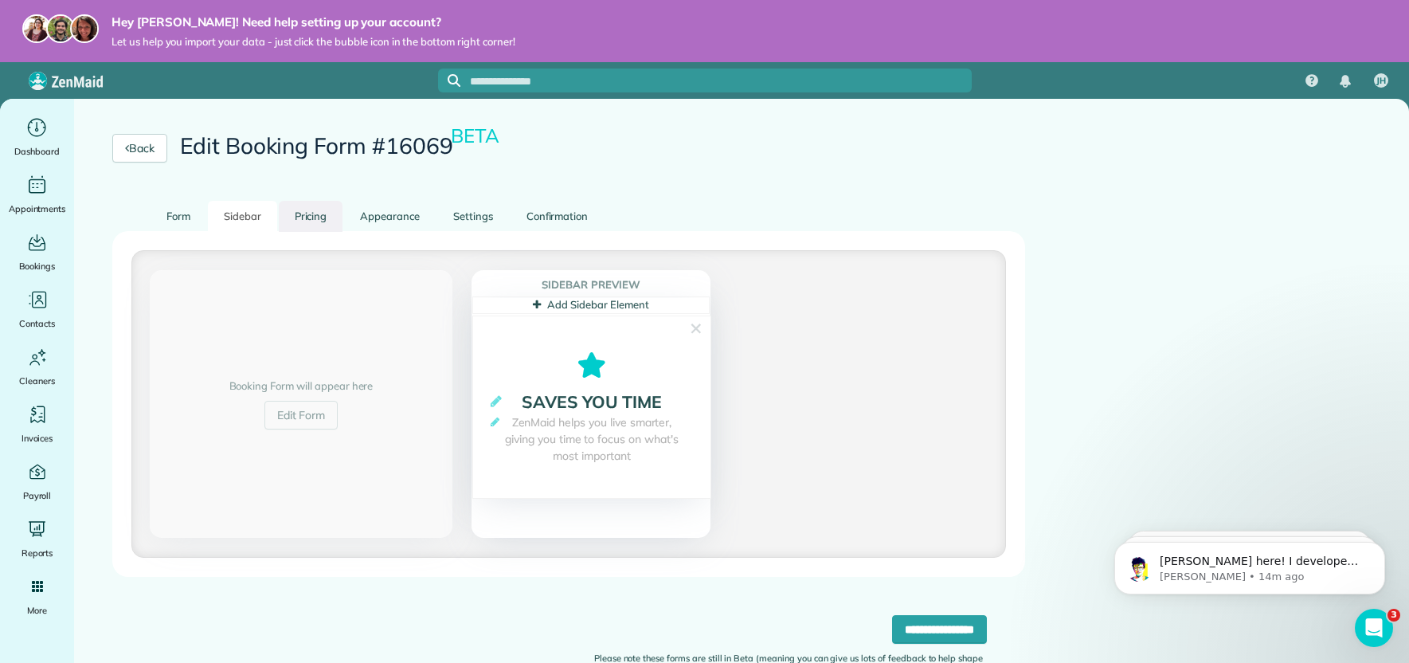
click at [327, 223] on link "Pricing" at bounding box center [311, 216] width 65 height 31
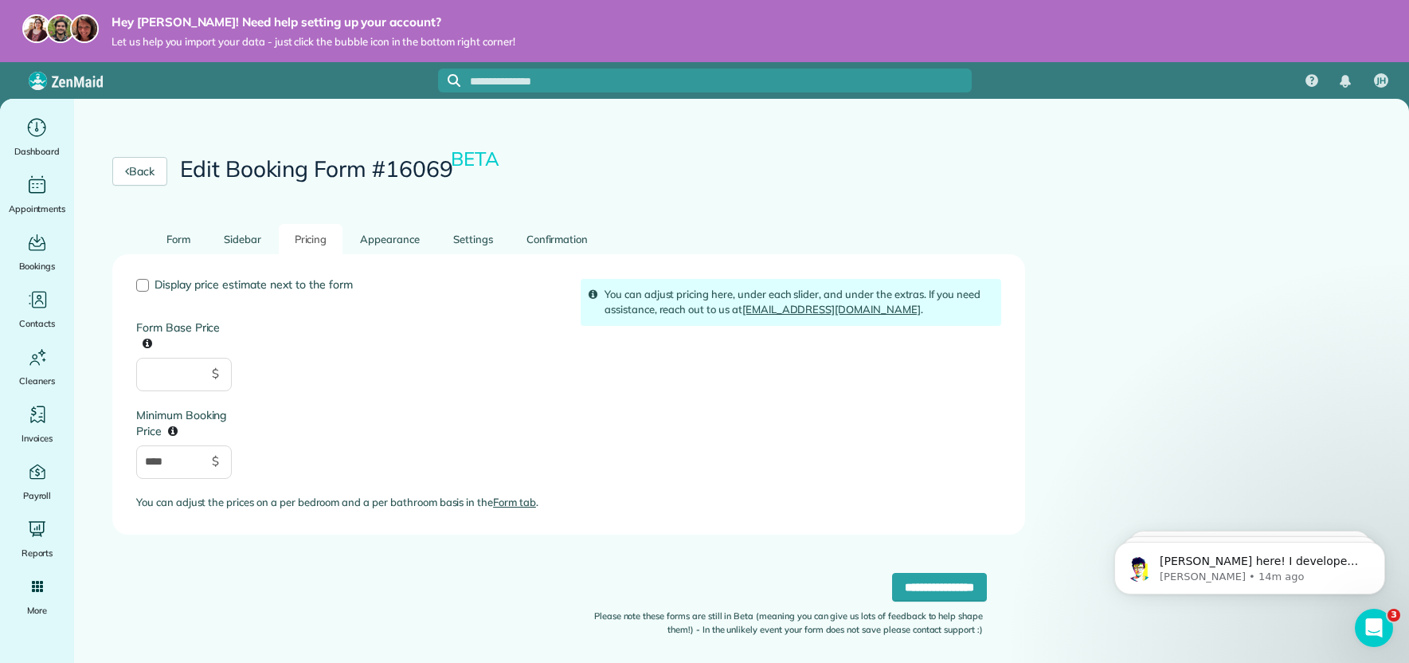
scroll to position [0, 0]
click at [297, 286] on span "Display price estimate next to the form" at bounding box center [254, 284] width 198 height 14
click at [386, 240] on link "Appearance" at bounding box center [390, 239] width 92 height 31
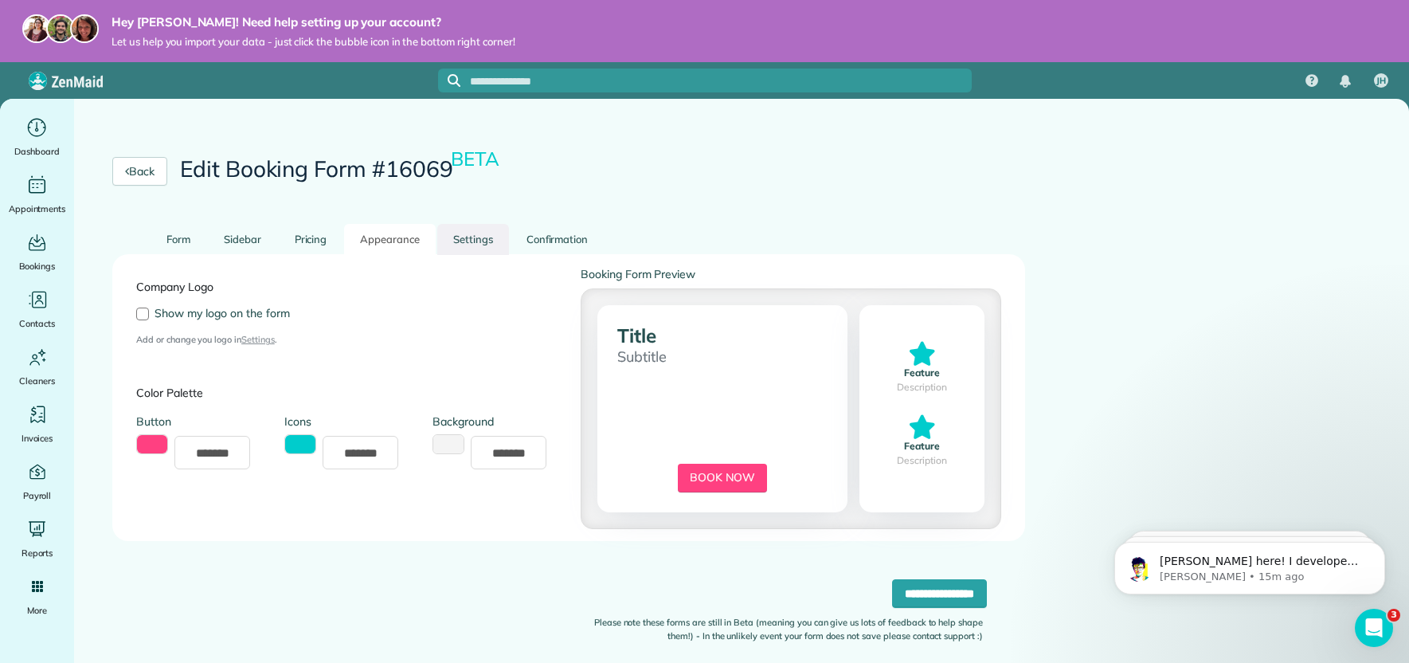
click at [477, 239] on link "Settings" at bounding box center [473, 239] width 72 height 31
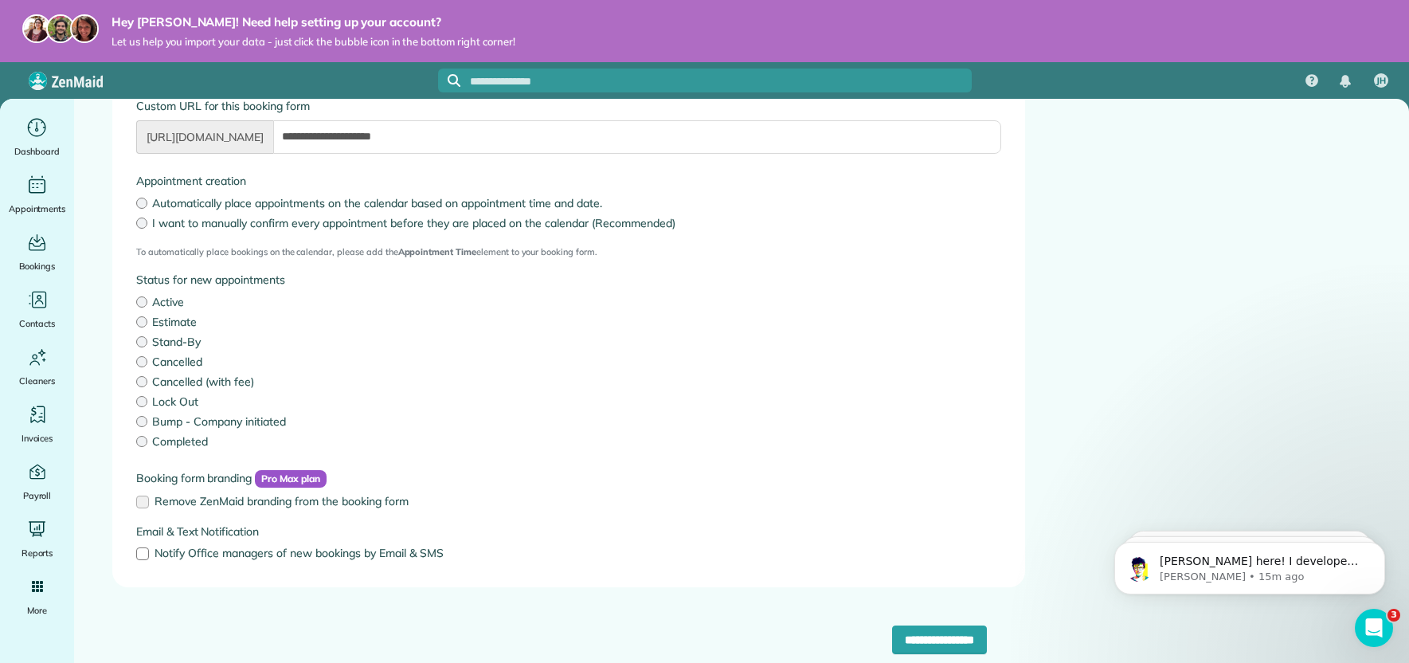
scroll to position [262, 0]
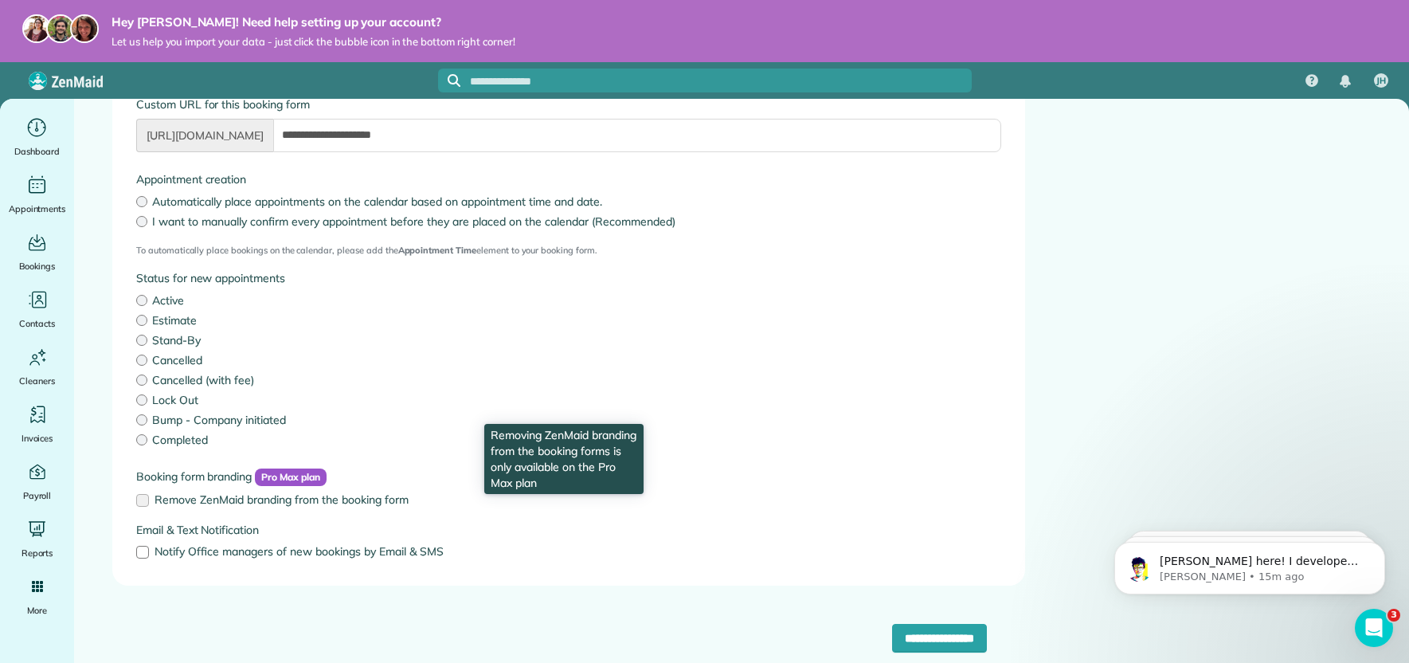
click at [139, 499] on label "Remove ZenMaid branding from the booking form" at bounding box center [568, 499] width 865 height 11
click at [143, 502] on label "Remove ZenMaid branding from the booking form" at bounding box center [568, 499] width 865 height 11
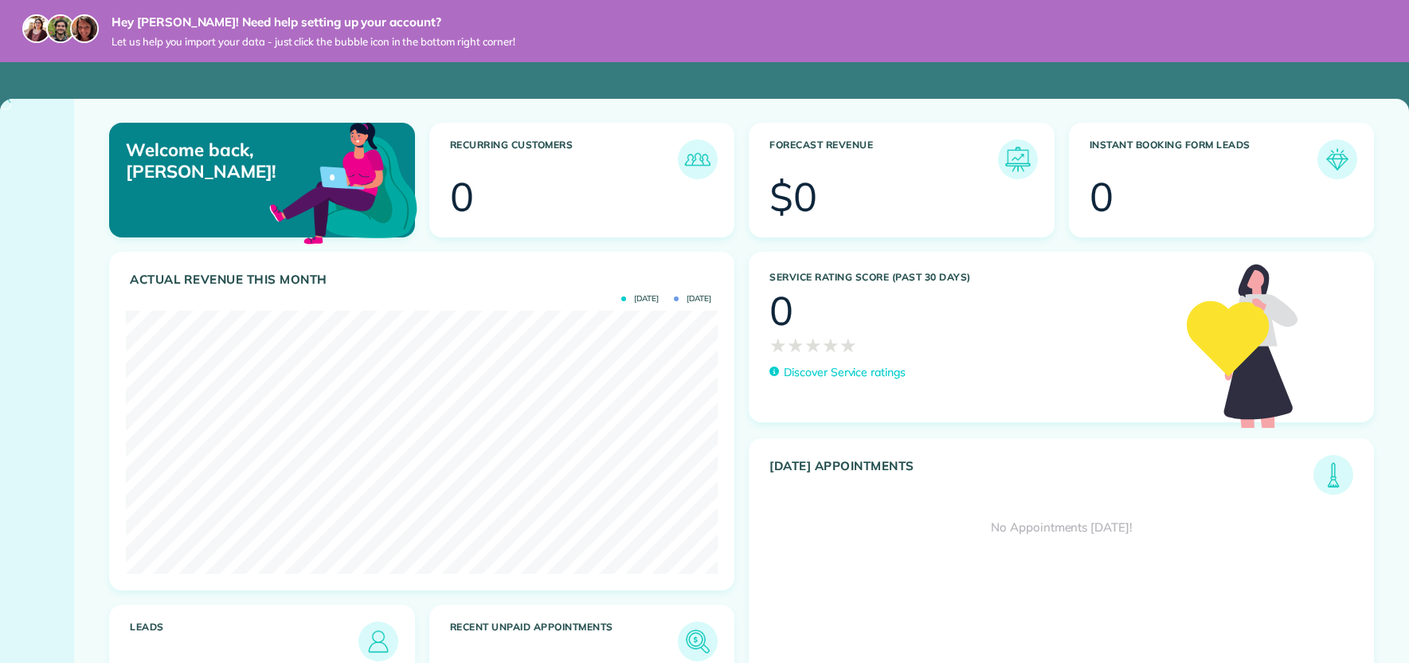
scroll to position [263, 592]
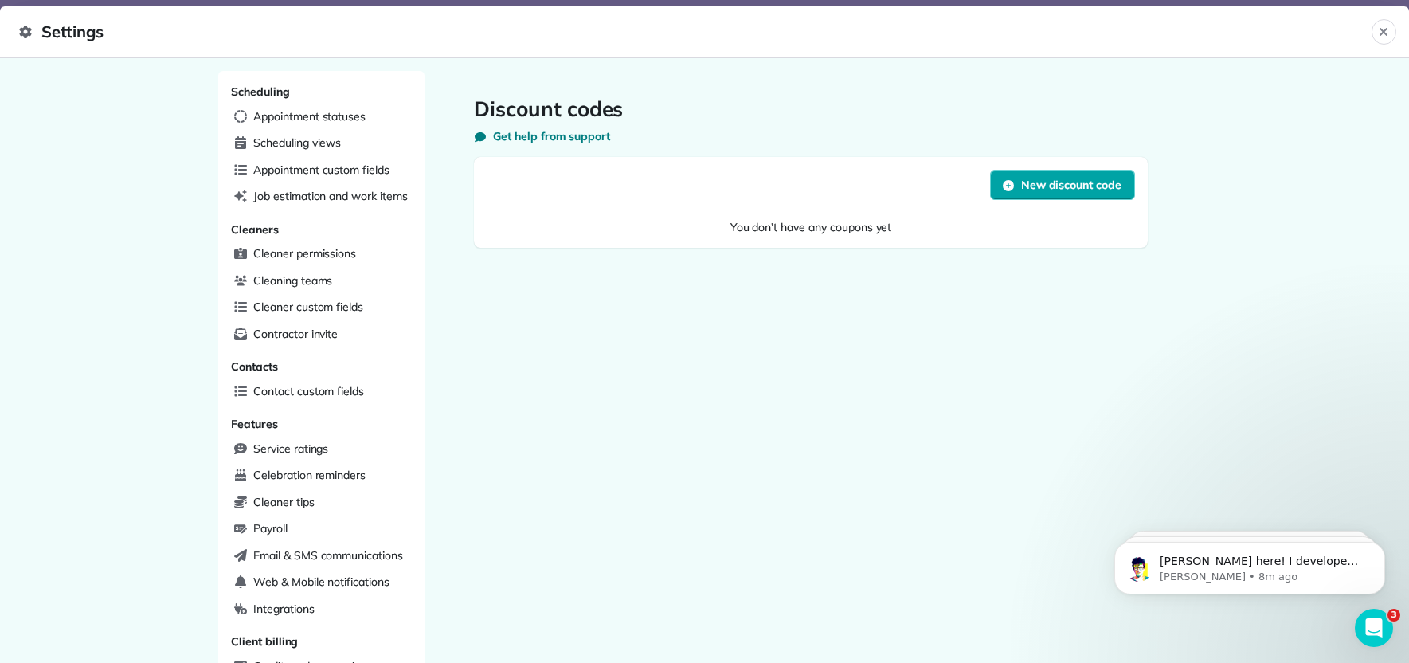
click at [1094, 197] on button "New discount code" at bounding box center [1062, 185] width 145 height 30
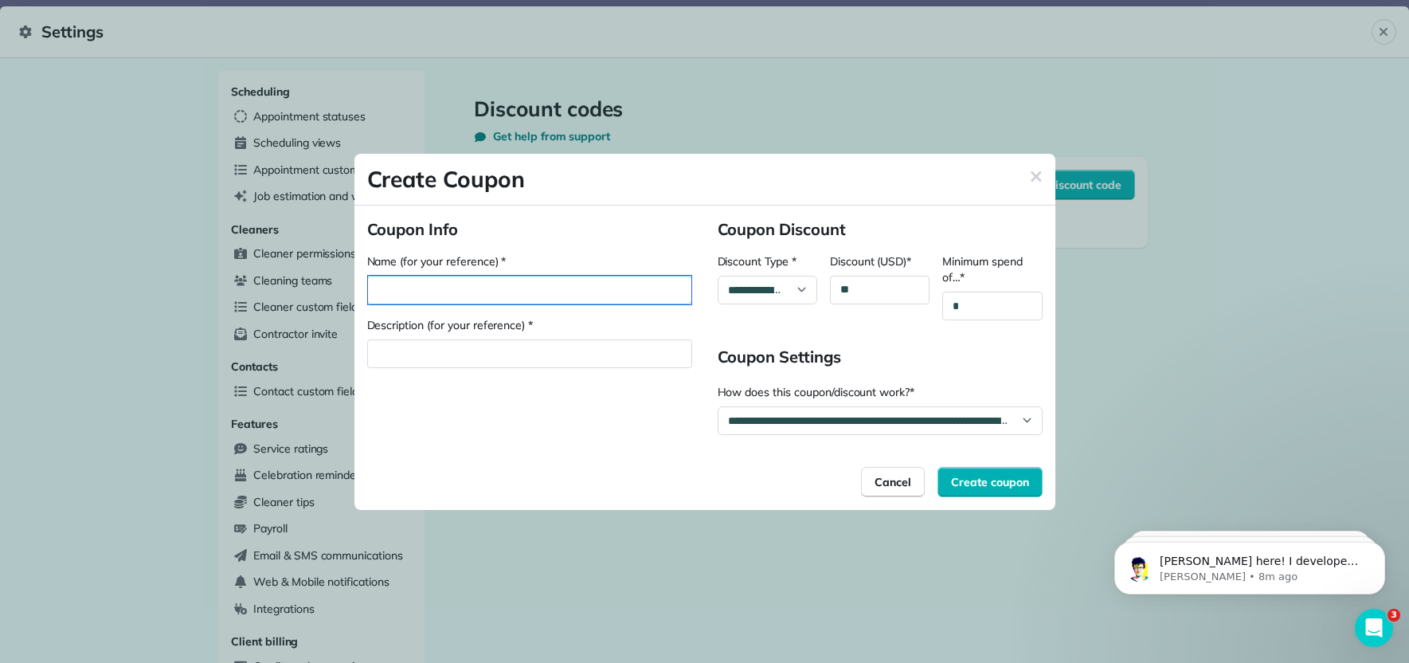
click at [613, 300] on div "Name (for your reference) *" at bounding box center [529, 290] width 323 height 29
type div "**********"
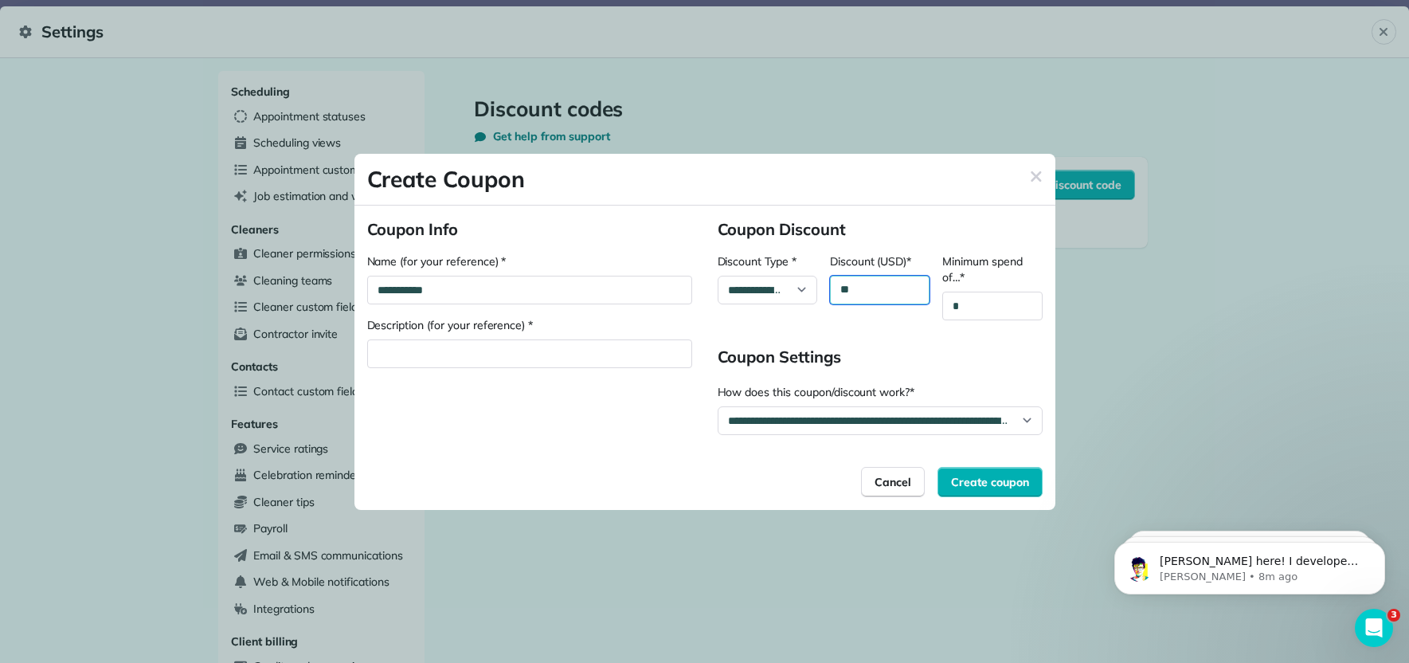
click at [856, 292] on div "**" at bounding box center [880, 290] width 100 height 29
type div "***"
click at [917, 335] on div "**********" at bounding box center [880, 326] width 325 height 217
drag, startPoint x: 988, startPoint y: 308, endPoint x: 936, endPoint y: 302, distance: 52.2
click at [936, 302] on div "**********" at bounding box center [880, 286] width 325 height 67
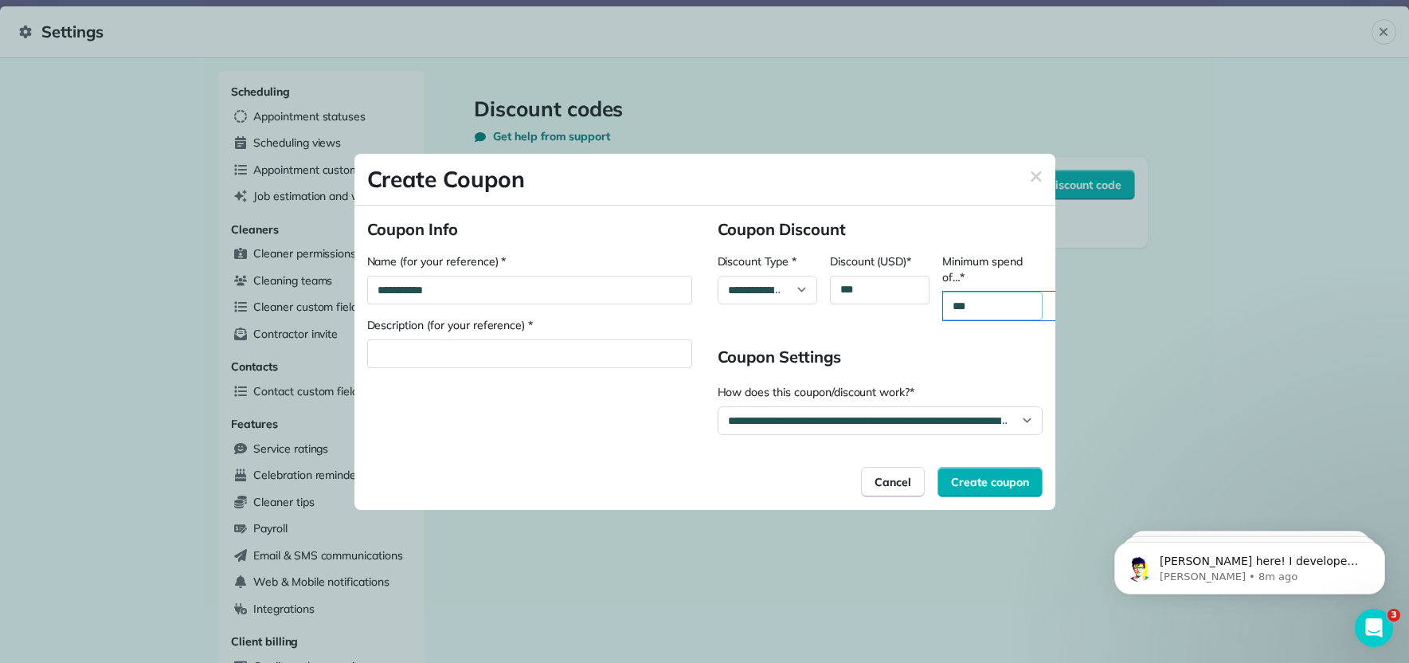
type div "***"
click at [990, 363] on h2 "Coupon Settings" at bounding box center [880, 357] width 325 height 22
click at [542, 353] on div "Description (for your reference) *" at bounding box center [529, 353] width 323 height 29
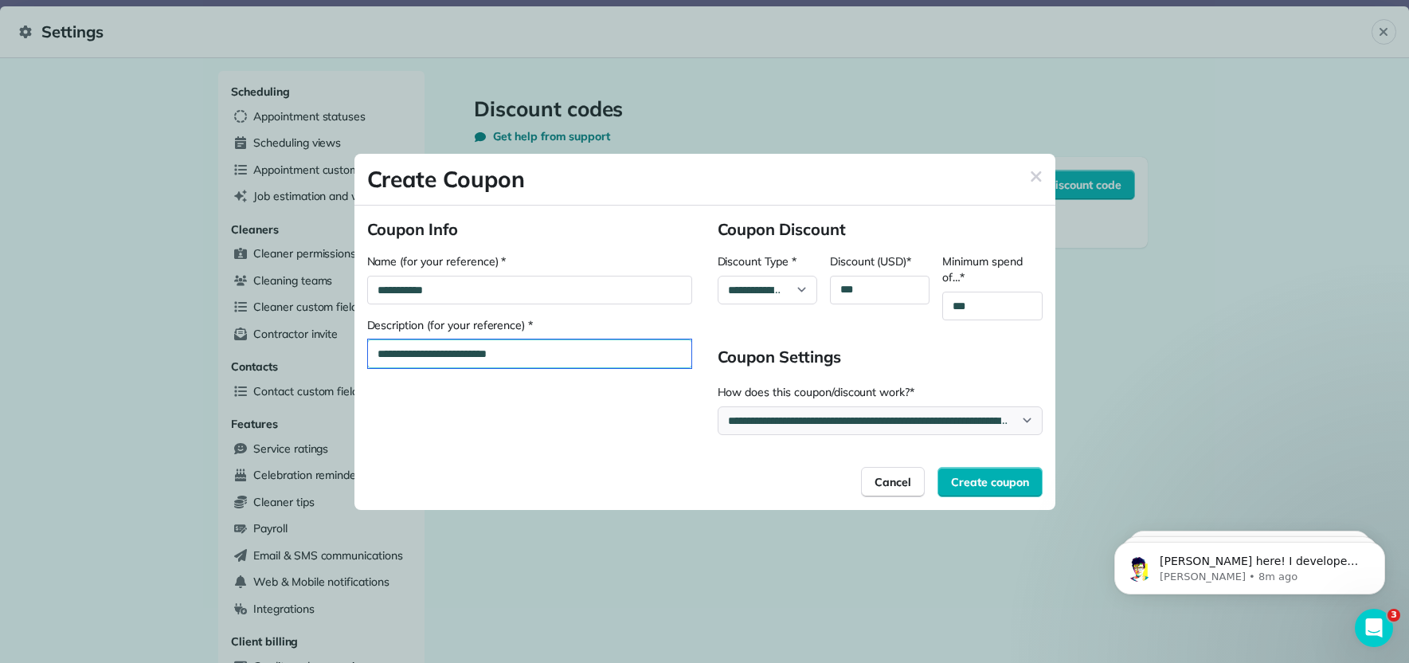
type div "**********"
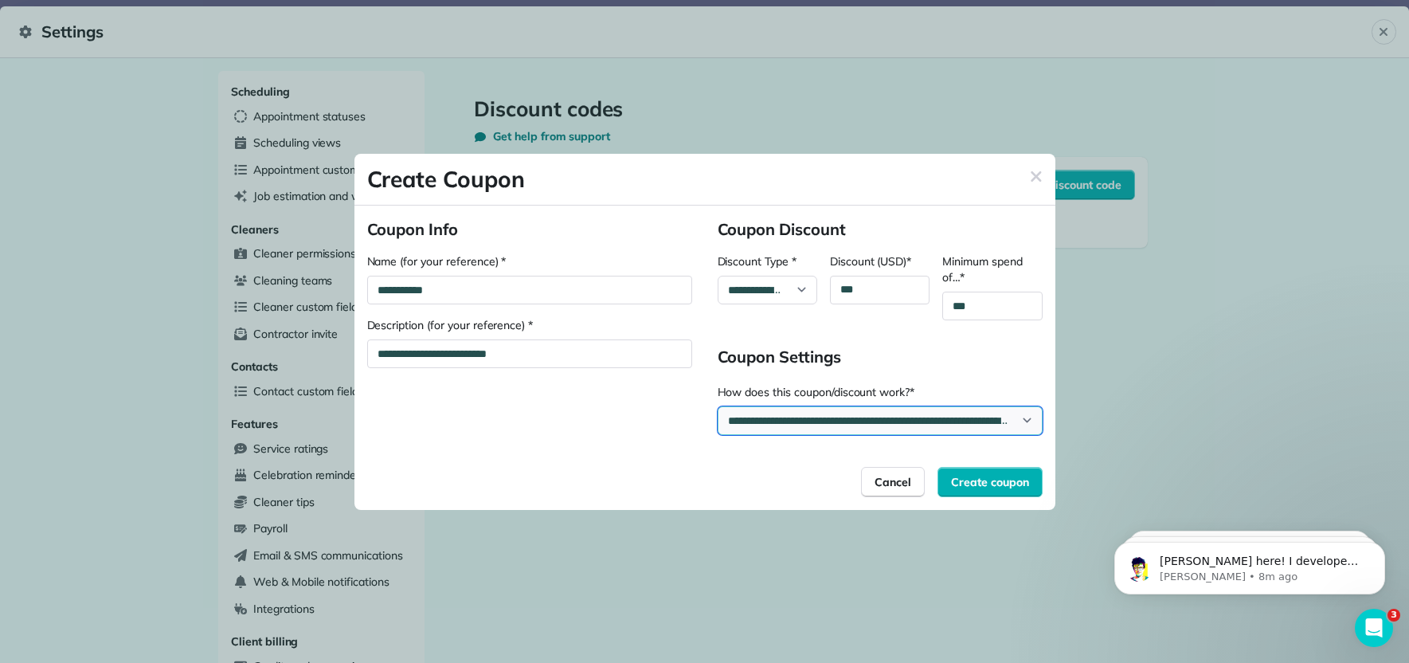
click at [844, 418] on div "**********" at bounding box center [880, 420] width 325 height 29
select div "**********"
click at [718, 406] on div "**********" at bounding box center [880, 420] width 325 height 29
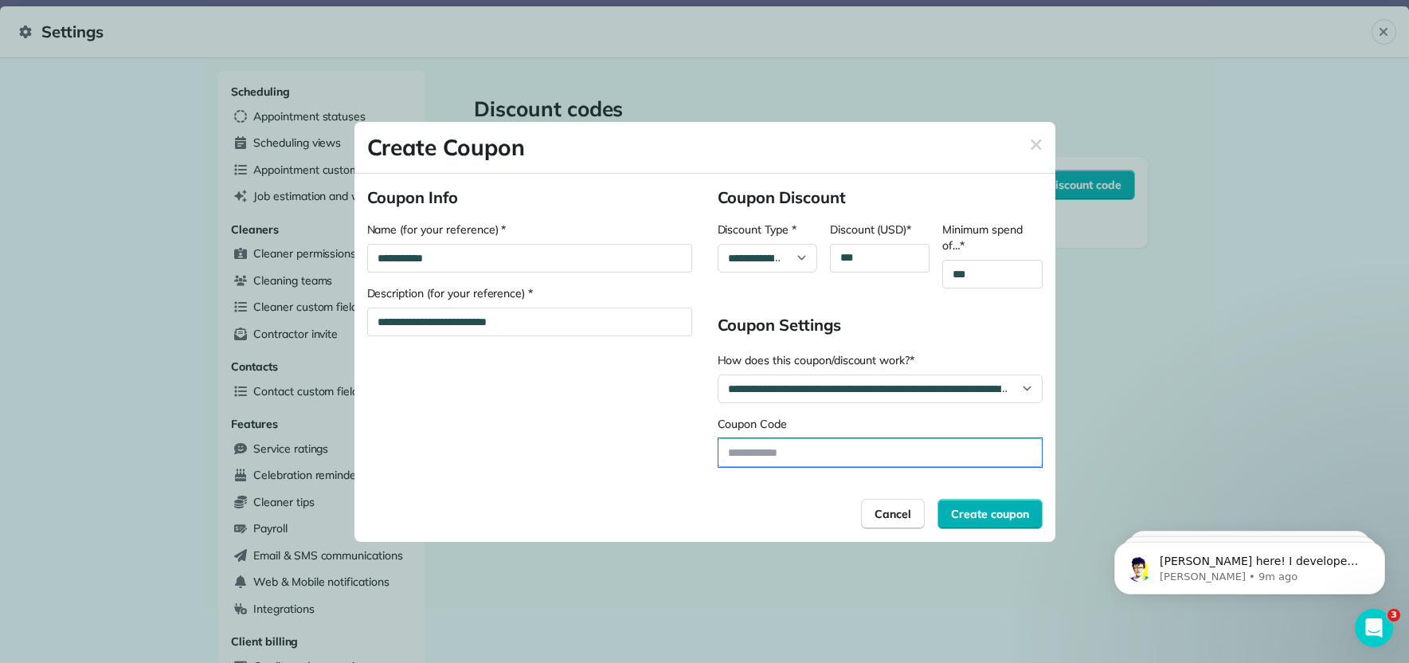
click at [829, 453] on div at bounding box center [879, 452] width 323 height 29
type div "*"
type div "**********"
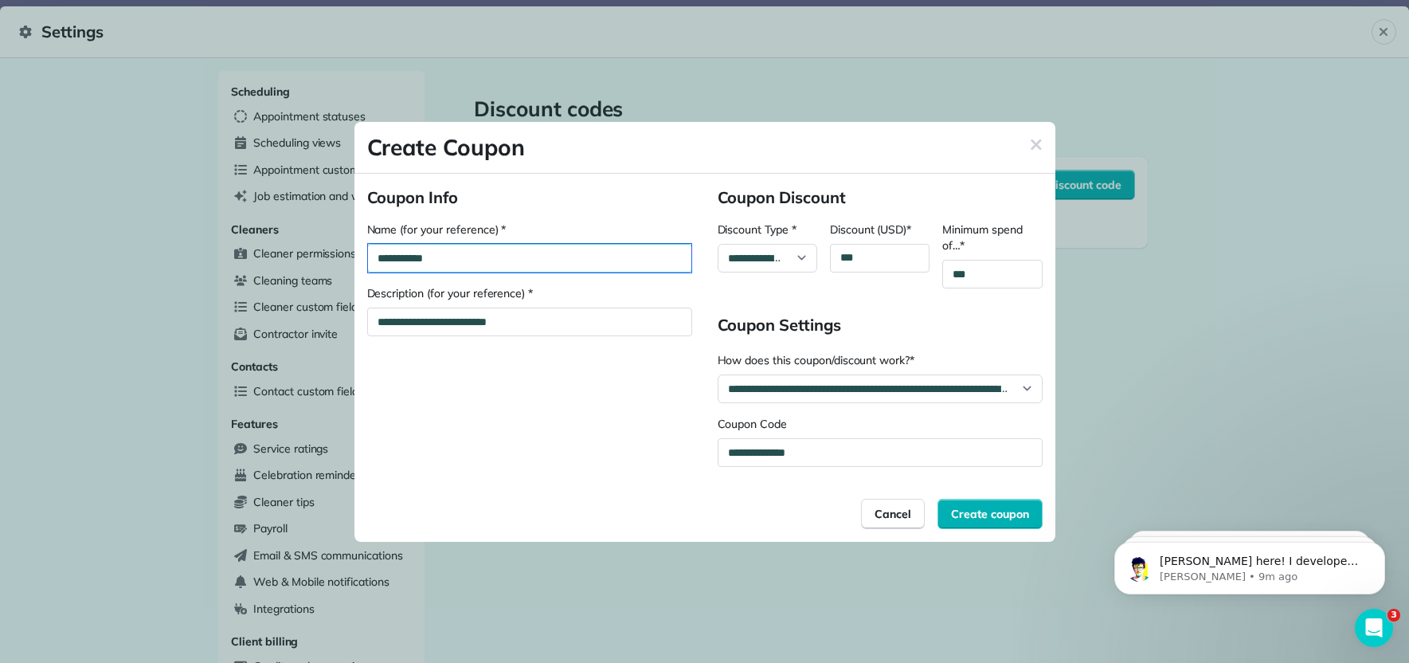
click at [467, 259] on div "**********" at bounding box center [529, 258] width 323 height 29
type div "**********"
click at [986, 503] on div "Create coupon" at bounding box center [989, 514] width 105 height 30
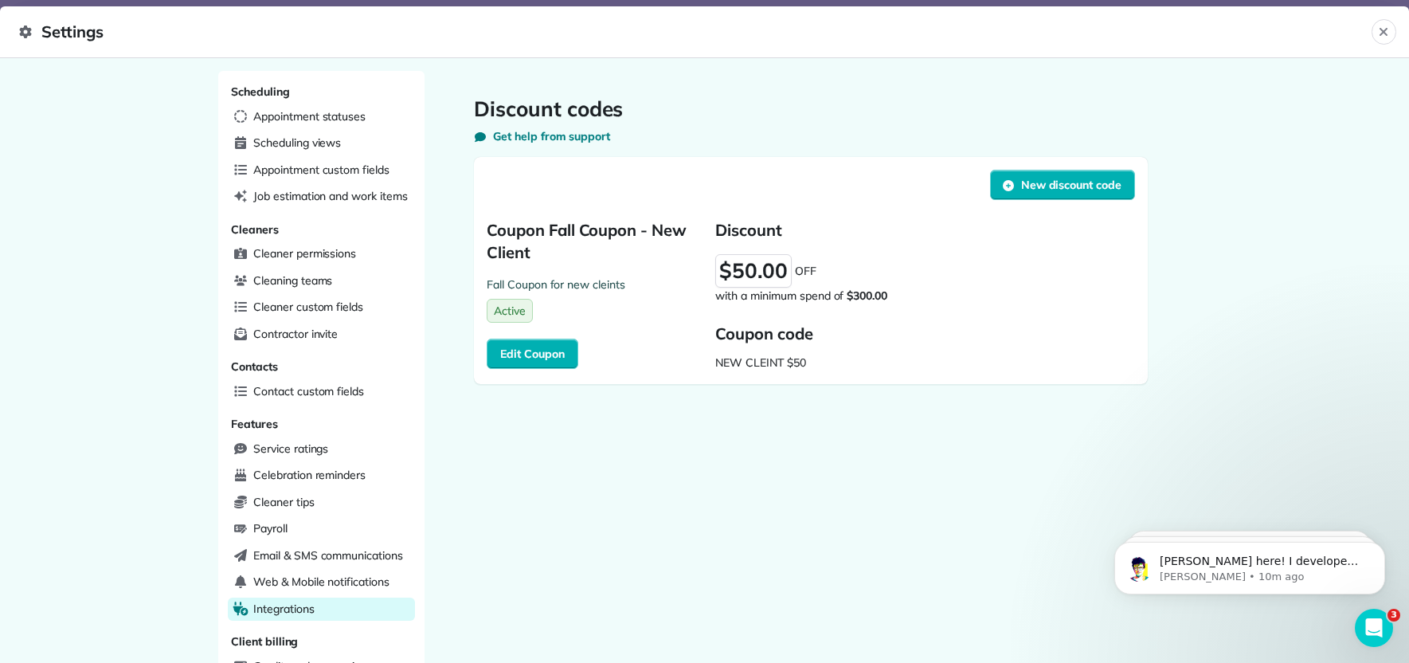
click at [320, 597] on div "Integrations" at bounding box center [321, 609] width 187 height 24
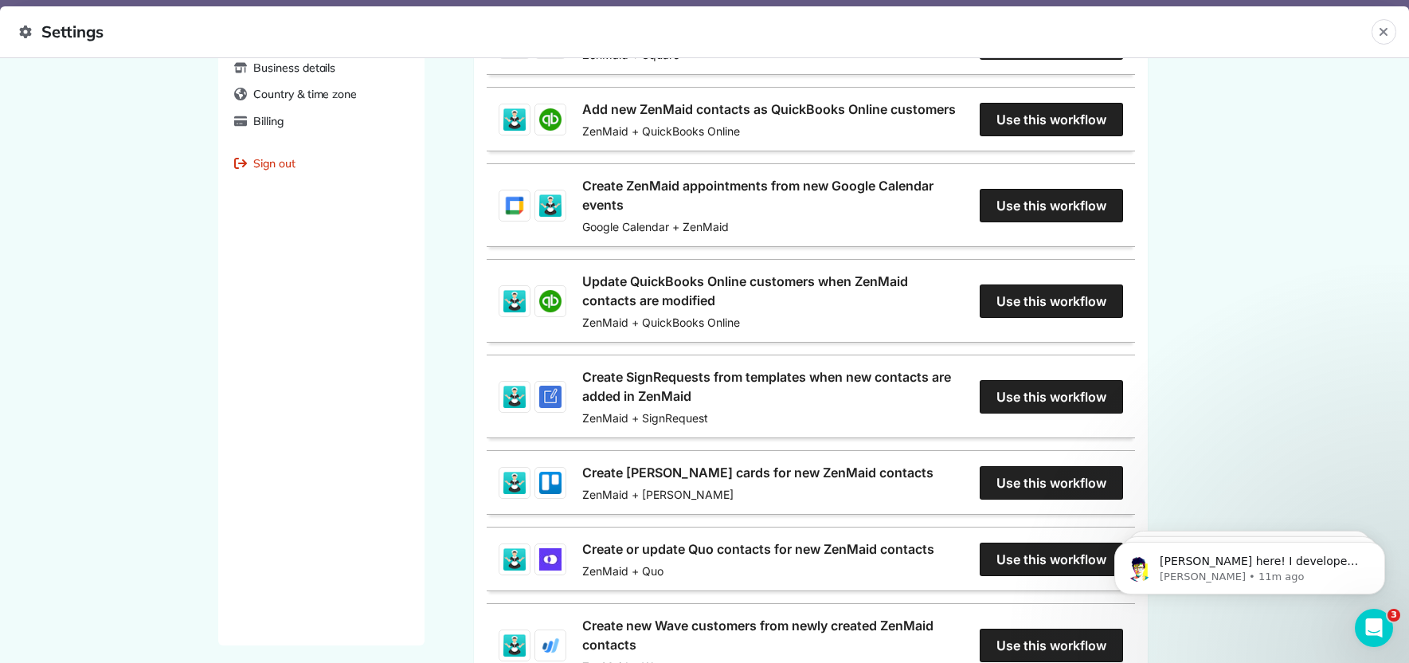
scroll to position [766, 0]
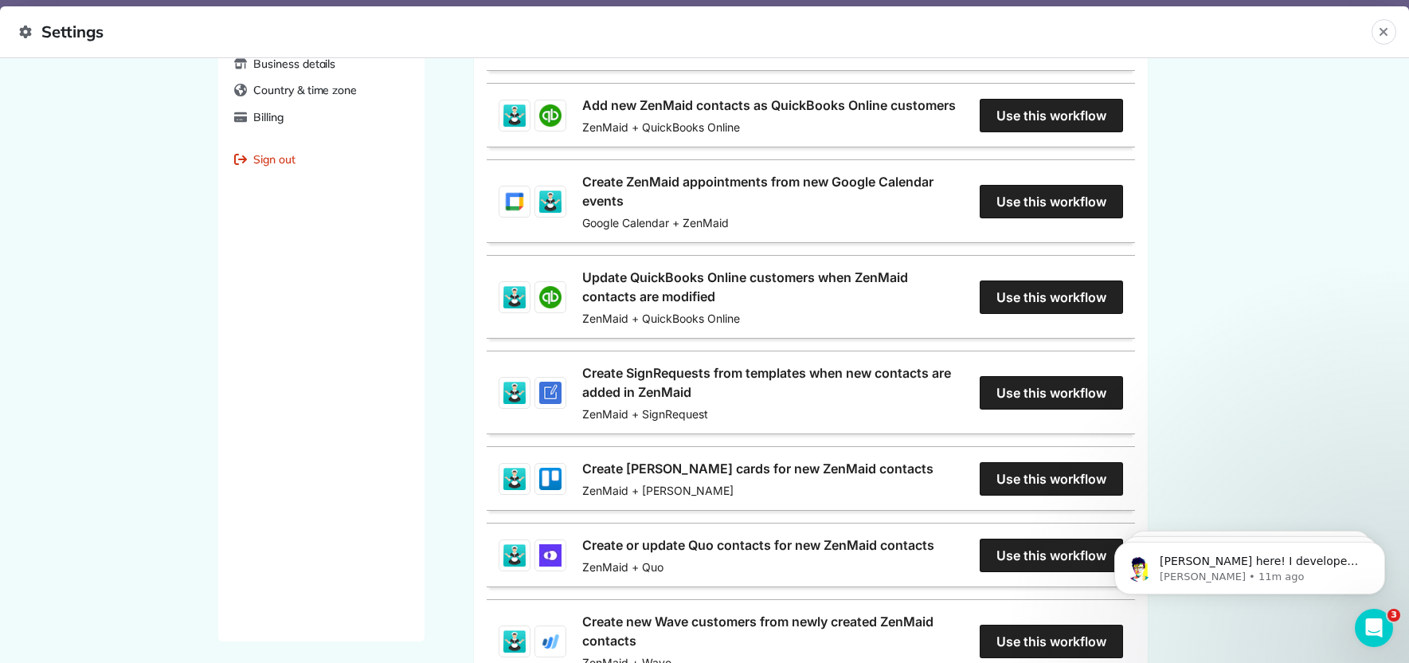
click at [628, 391] on link "Create SignRequests from templates when new contacts are added in ZenMaid" at bounding box center [773, 382] width 382 height 38
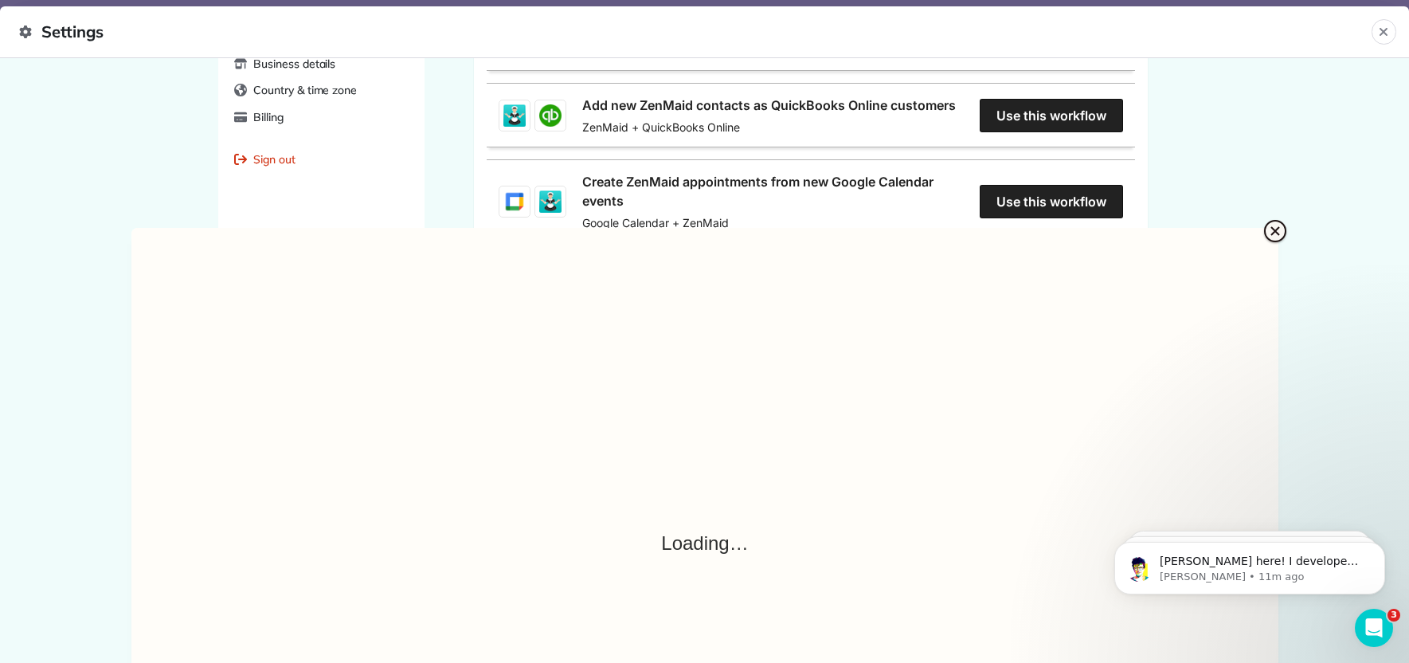
click at [131, 279] on dialog "Users can view and edit their workflows here." at bounding box center [704, 543] width 1147 height 631
click at [1269, 221] on icon "Close" at bounding box center [1275, 230] width 19 height 19
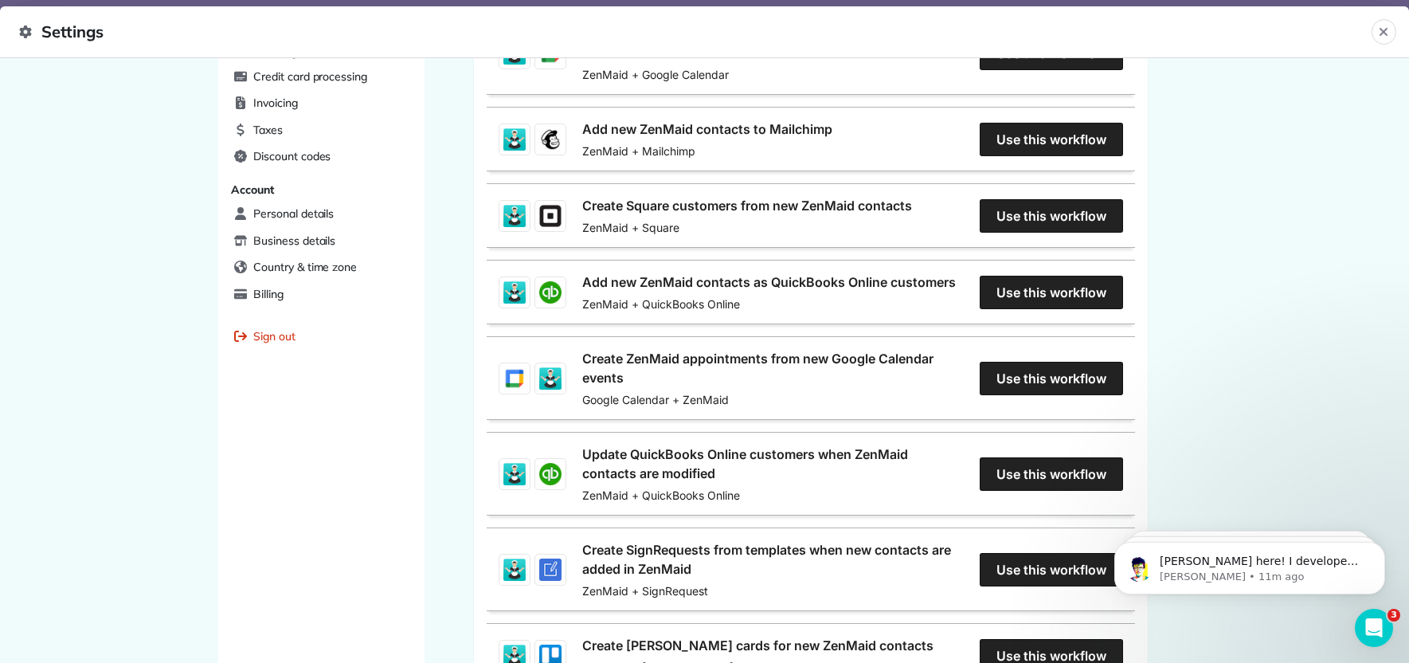
scroll to position [0, 0]
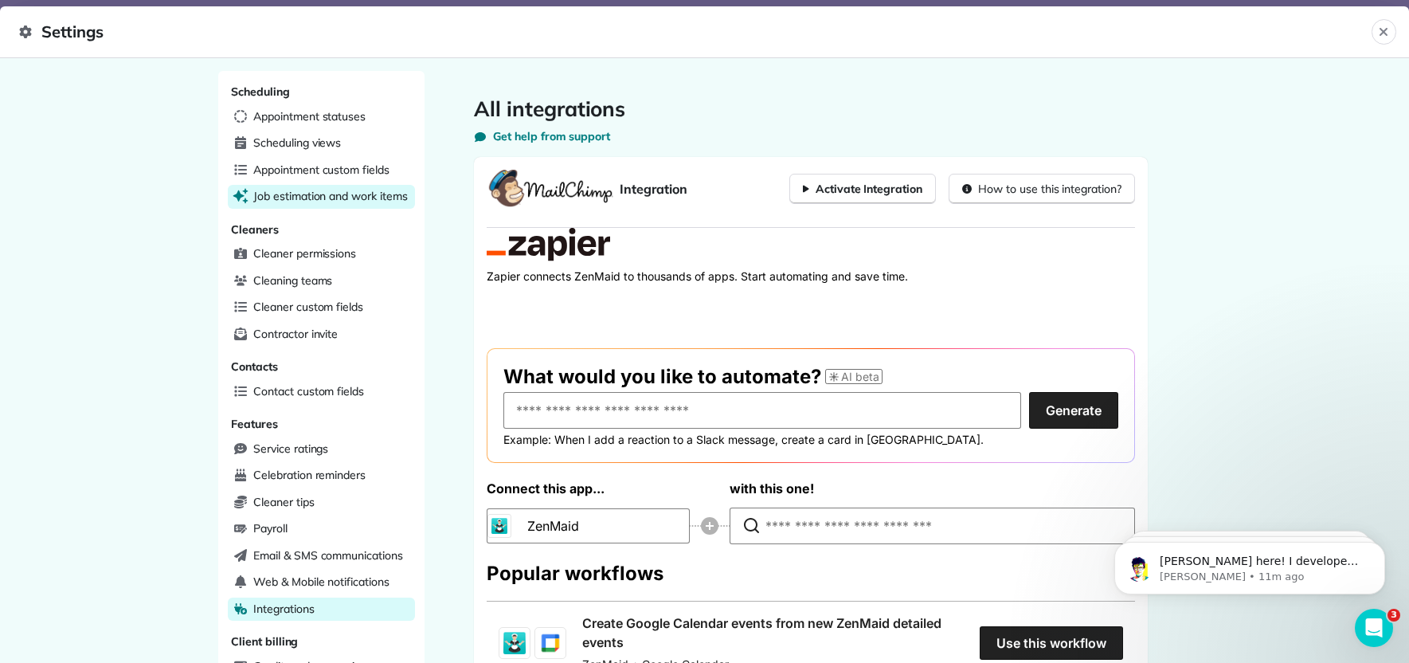
click at [386, 193] on span "Job estimation and work items" at bounding box center [330, 196] width 155 height 16
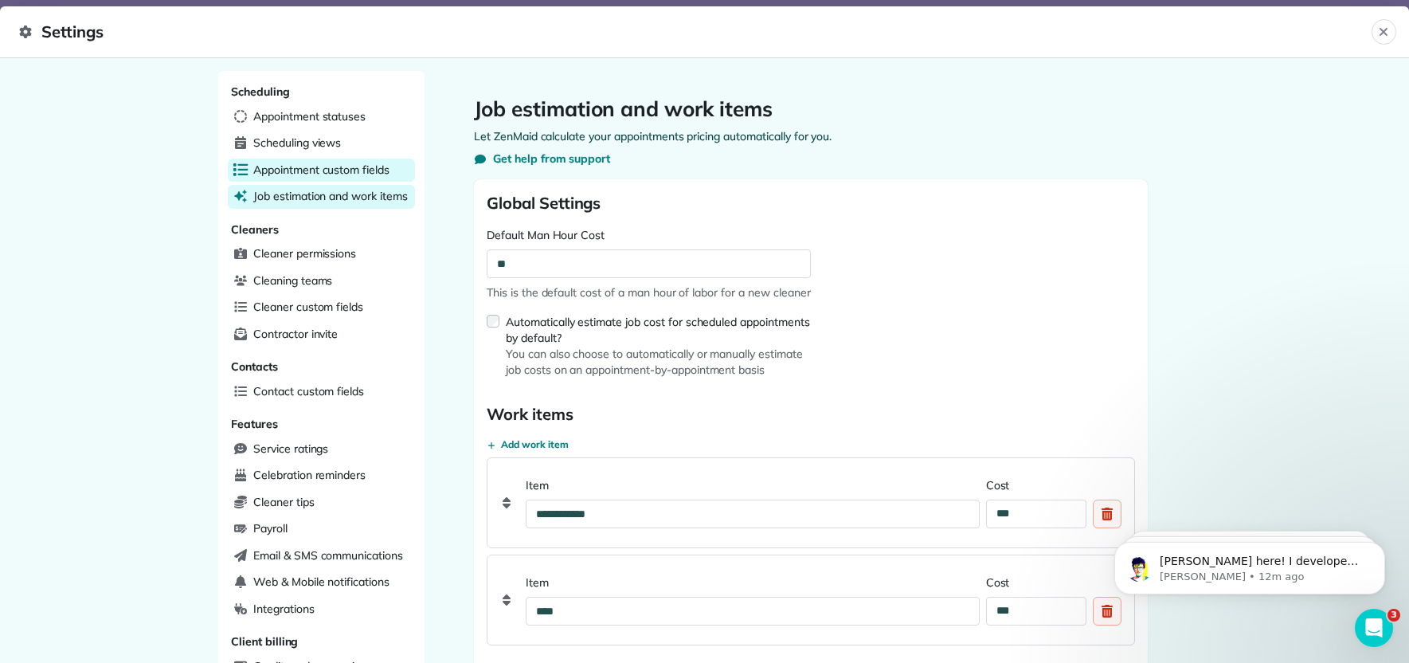
click at [325, 170] on span "Appointment custom fields" at bounding box center [321, 170] width 136 height 16
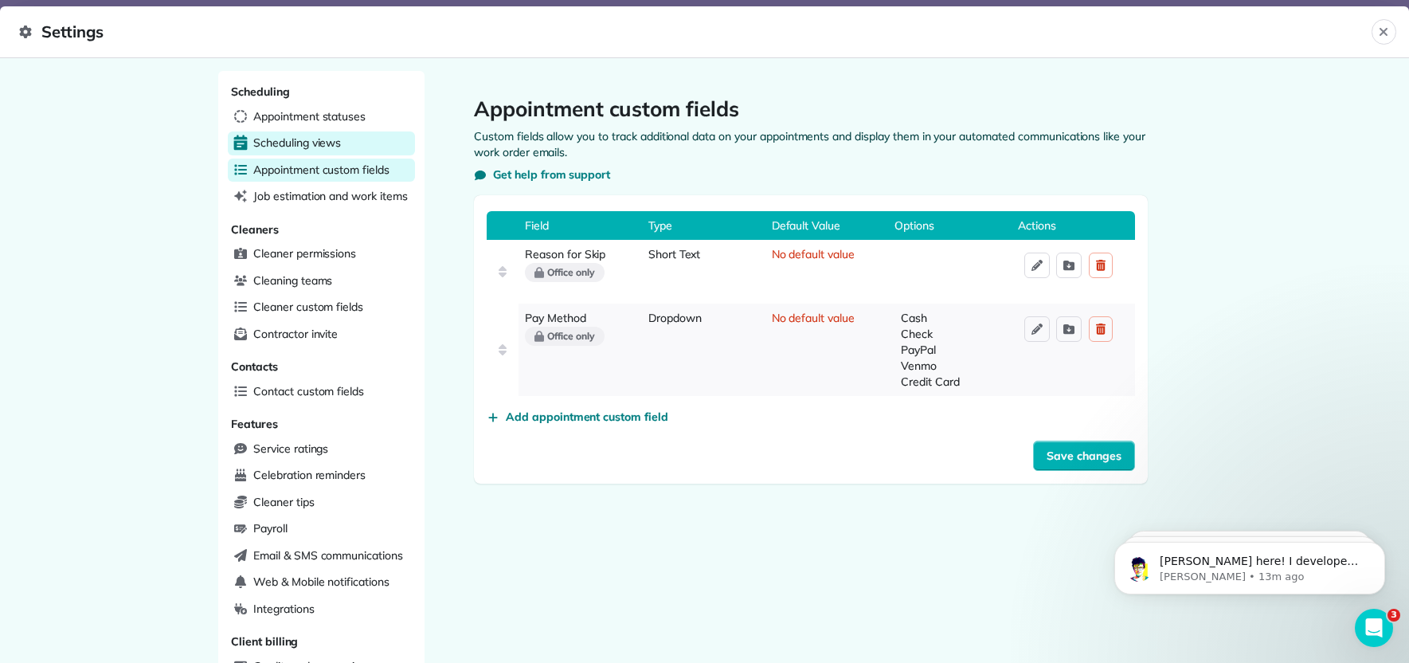
click at [316, 144] on span "Scheduling views" at bounding box center [297, 143] width 88 height 16
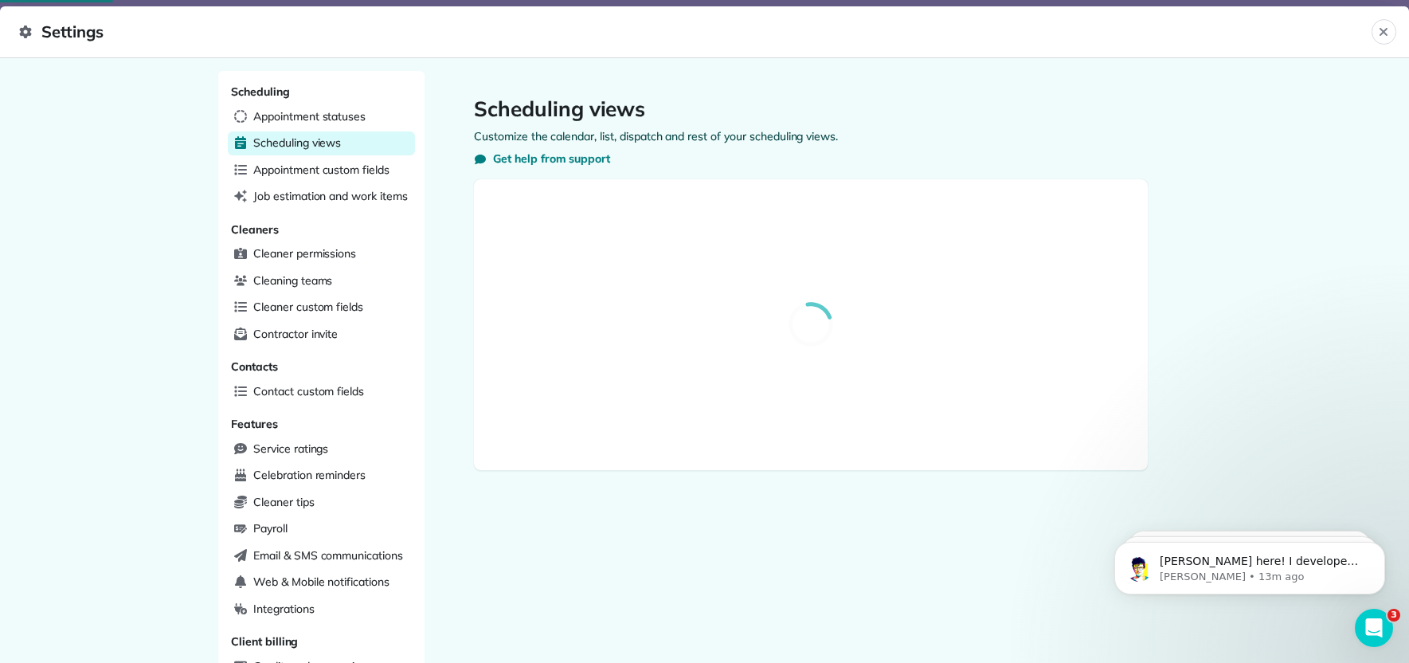
select select "**********"
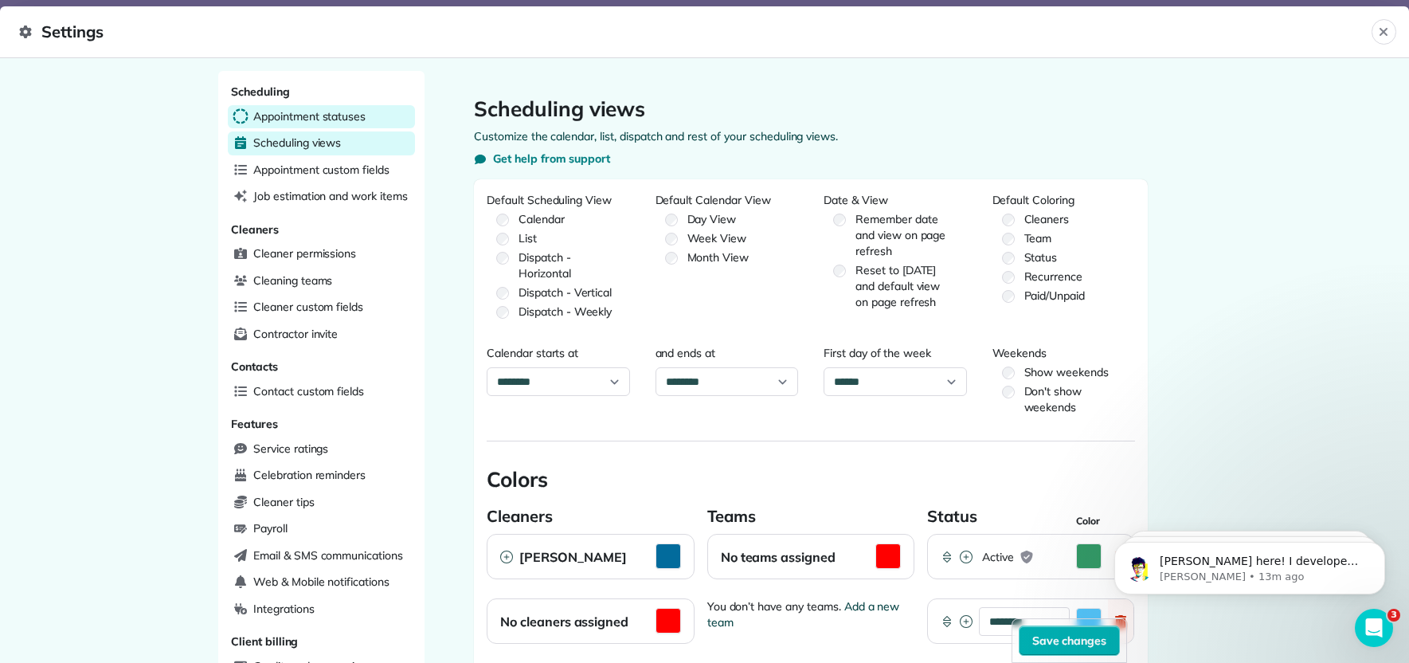
click at [312, 121] on span "Appointment statuses" at bounding box center [309, 116] width 112 height 16
